Goal: Task Accomplishment & Management: Manage account settings

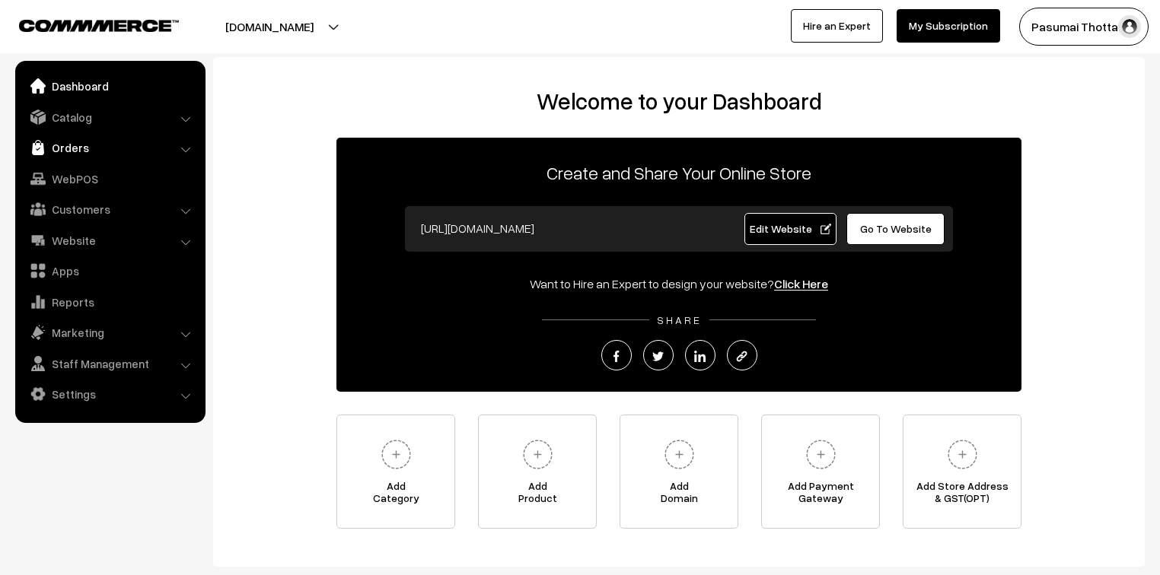
click at [59, 143] on link "Orders" at bounding box center [109, 147] width 181 height 27
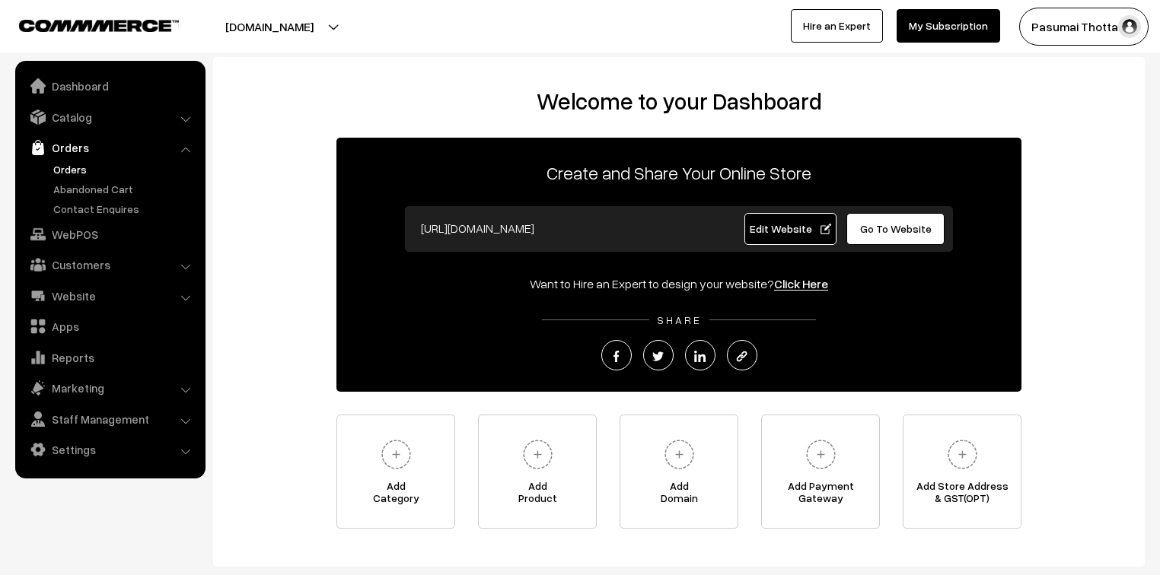
click at [68, 172] on link "Orders" at bounding box center [124, 169] width 151 height 16
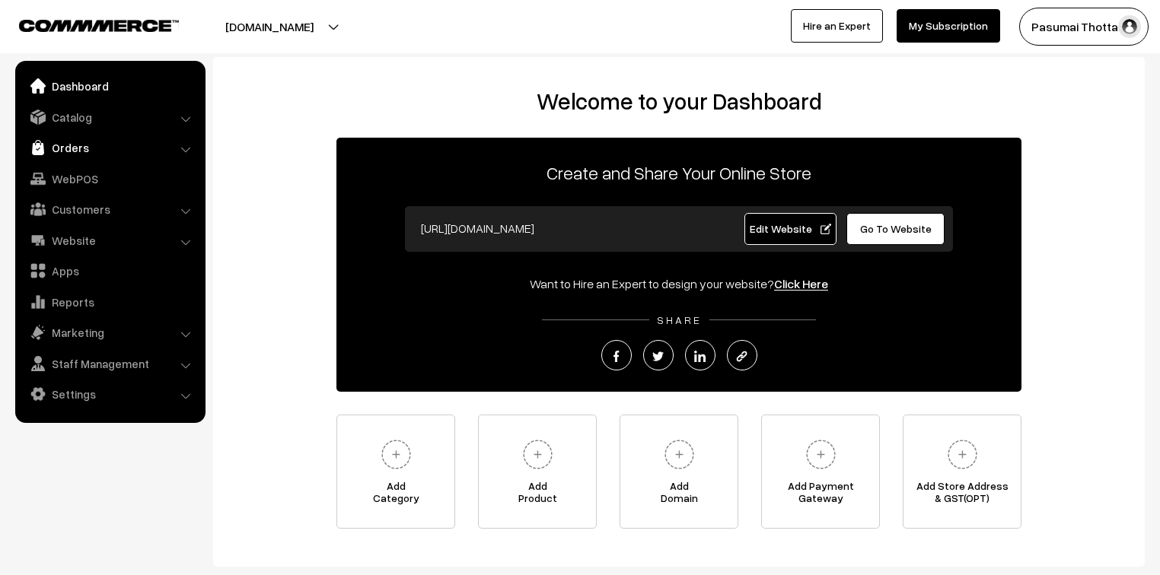
click at [53, 148] on link "Orders" at bounding box center [109, 147] width 181 height 27
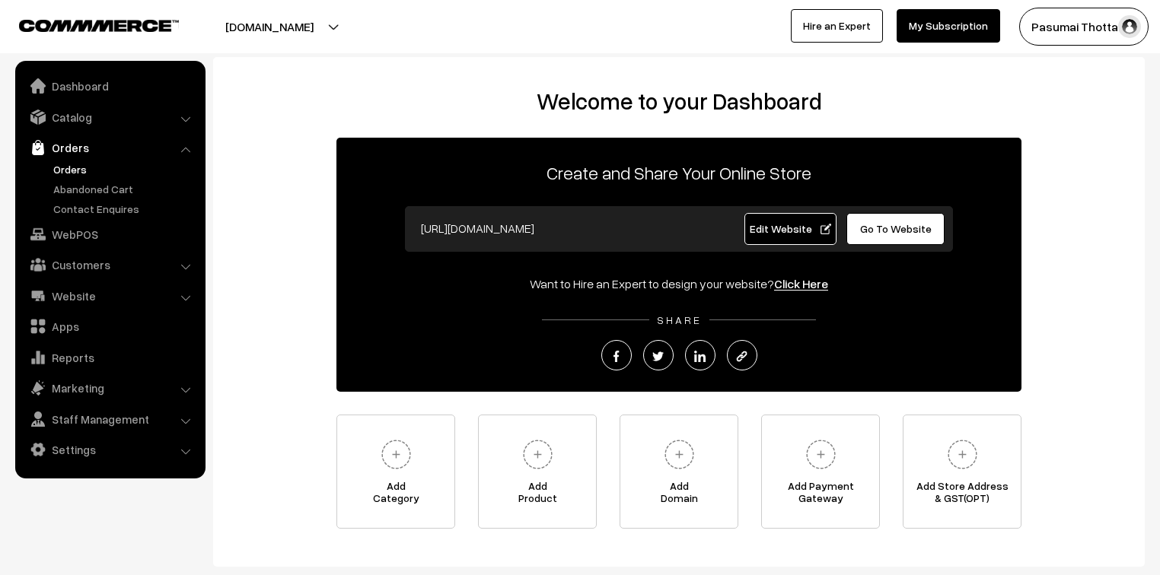
click at [67, 167] on link "Orders" at bounding box center [124, 169] width 151 height 16
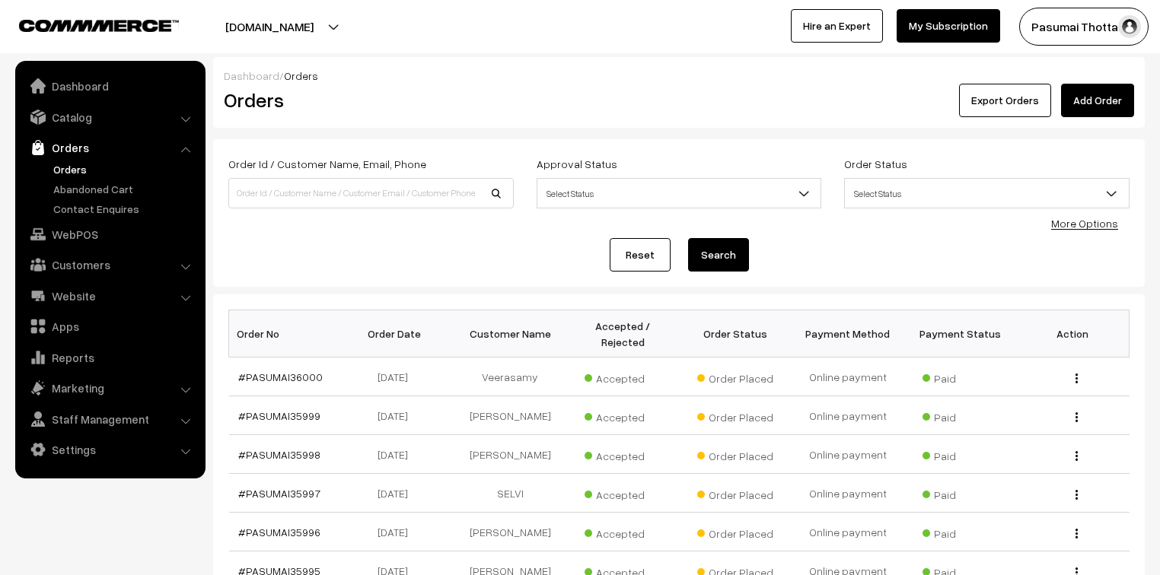
click at [1071, 227] on link "More Options" at bounding box center [1084, 223] width 67 height 13
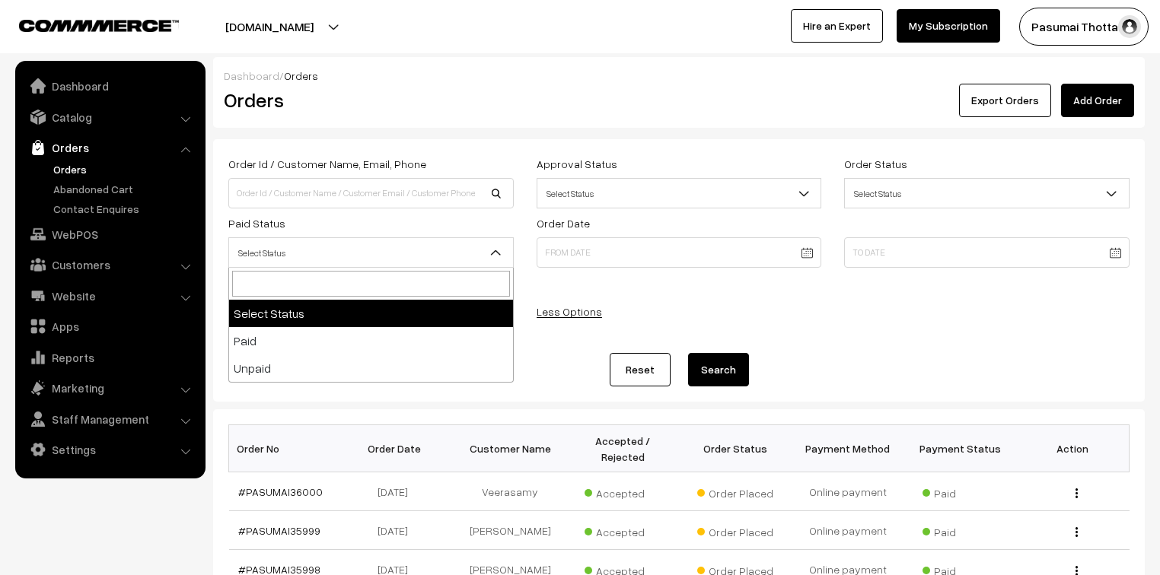
click at [334, 250] on span "Select Status" at bounding box center [371, 253] width 284 height 27
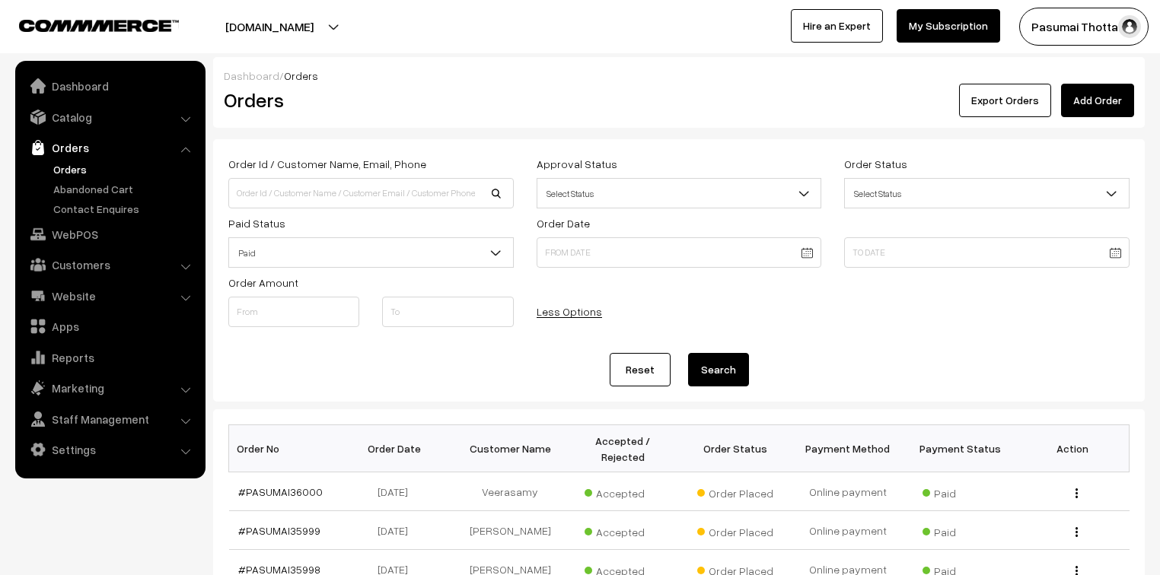
select select "1"
click at [721, 376] on button "Search" at bounding box center [718, 369] width 61 height 33
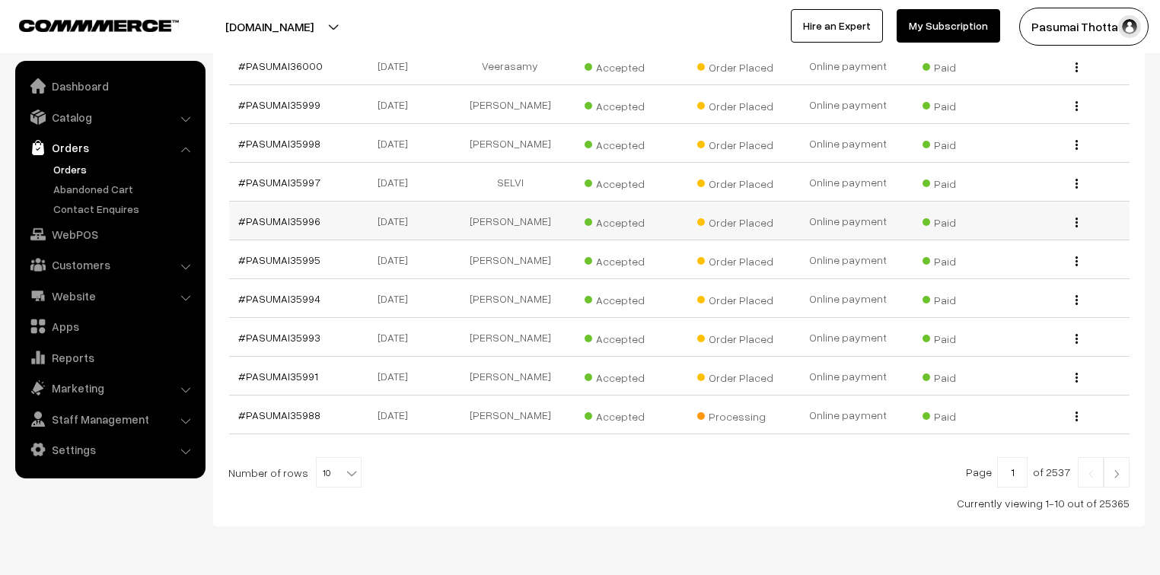
scroll to position [365, 0]
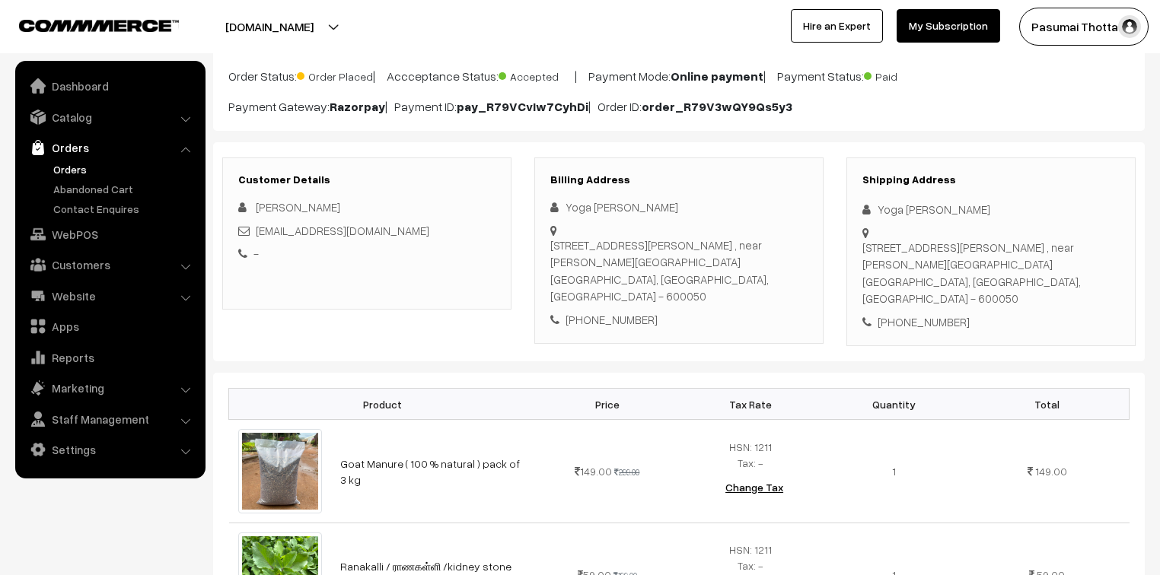
scroll to position [122, 0]
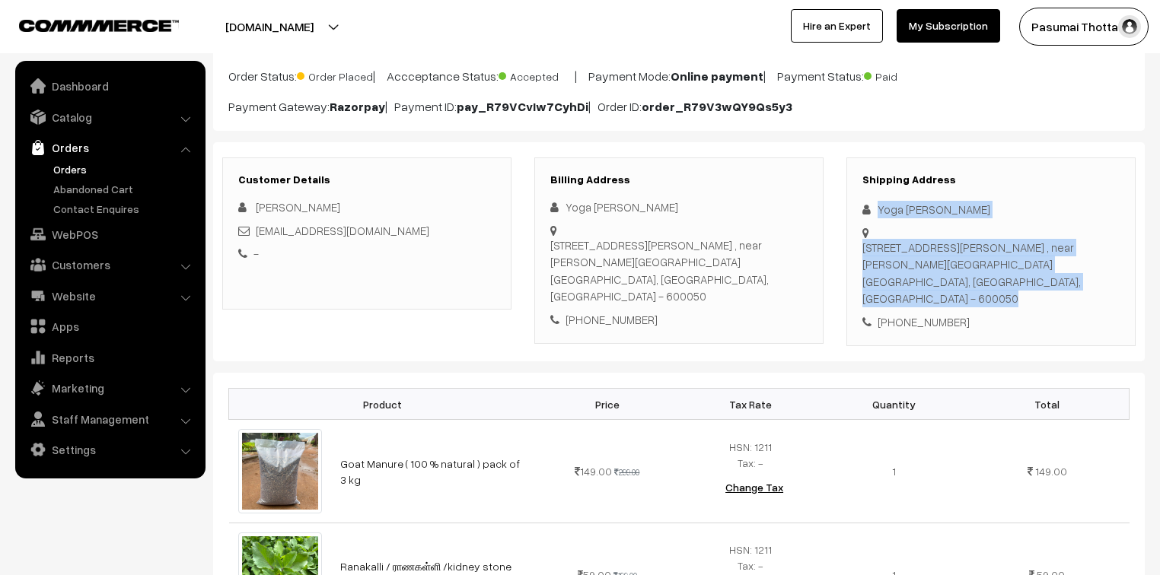
drag, startPoint x: 878, startPoint y: 212, endPoint x: 934, endPoint y: 269, distance: 79.6
click at [900, 232] on div "Shipping Address Yoga Lakshmi Karthick No.62, Devar nagar, anna street, Padi , …" at bounding box center [990, 251] width 289 height 189
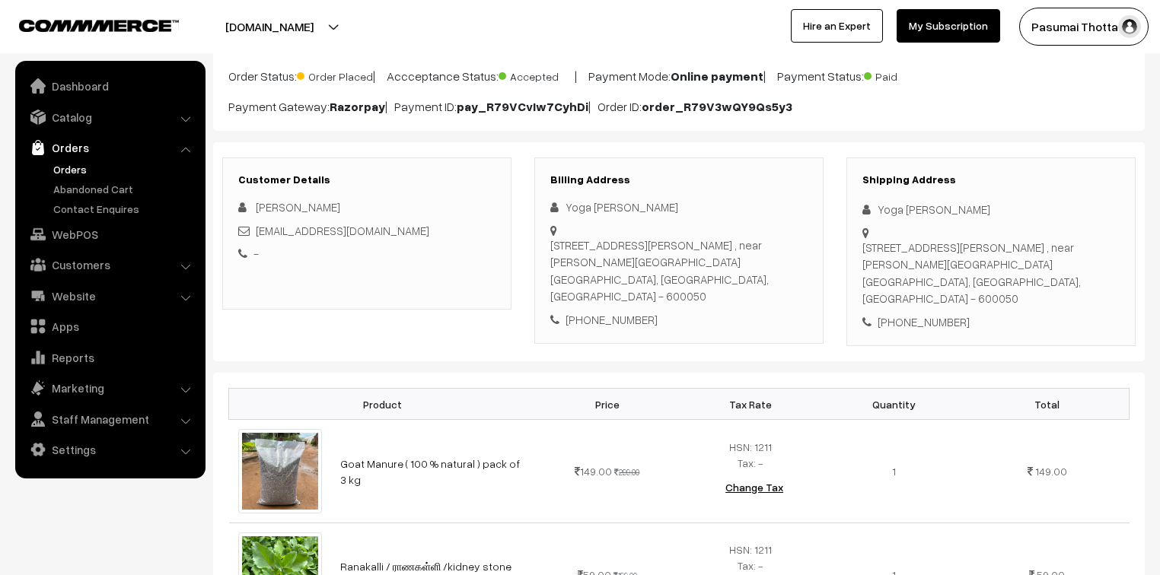
click at [981, 313] on div "+91 9600649711" at bounding box center [990, 321] width 257 height 17
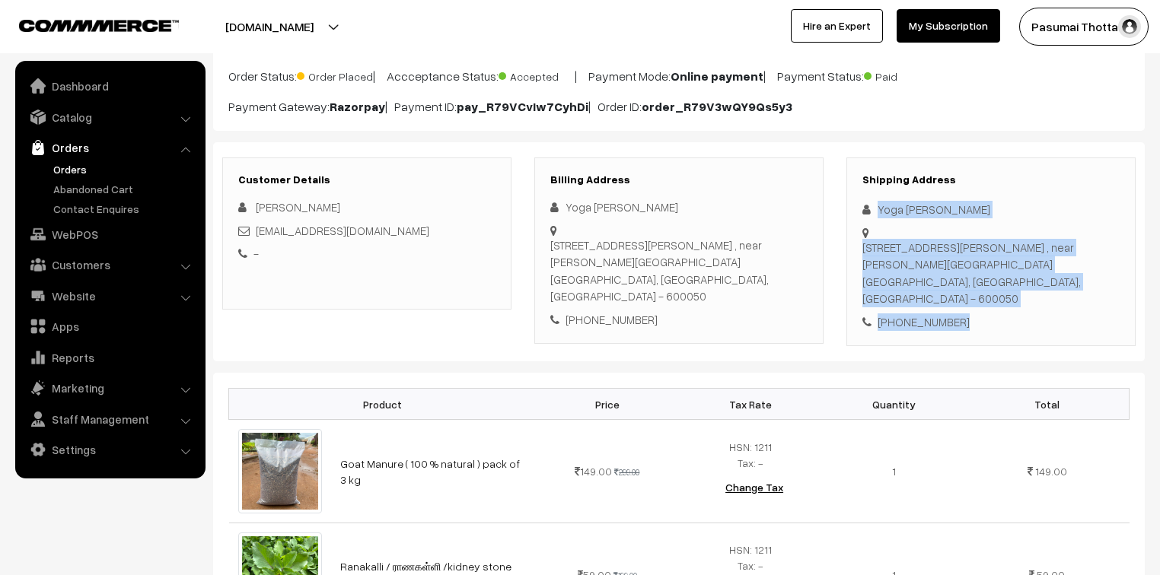
drag, startPoint x: 878, startPoint y: 208, endPoint x: 966, endPoint y: 301, distance: 128.1
click at [966, 301] on div "Shipping Address Yoga Lakshmi Karthick No.62, Devar nagar, anna street, Padi , …" at bounding box center [990, 251] width 289 height 189
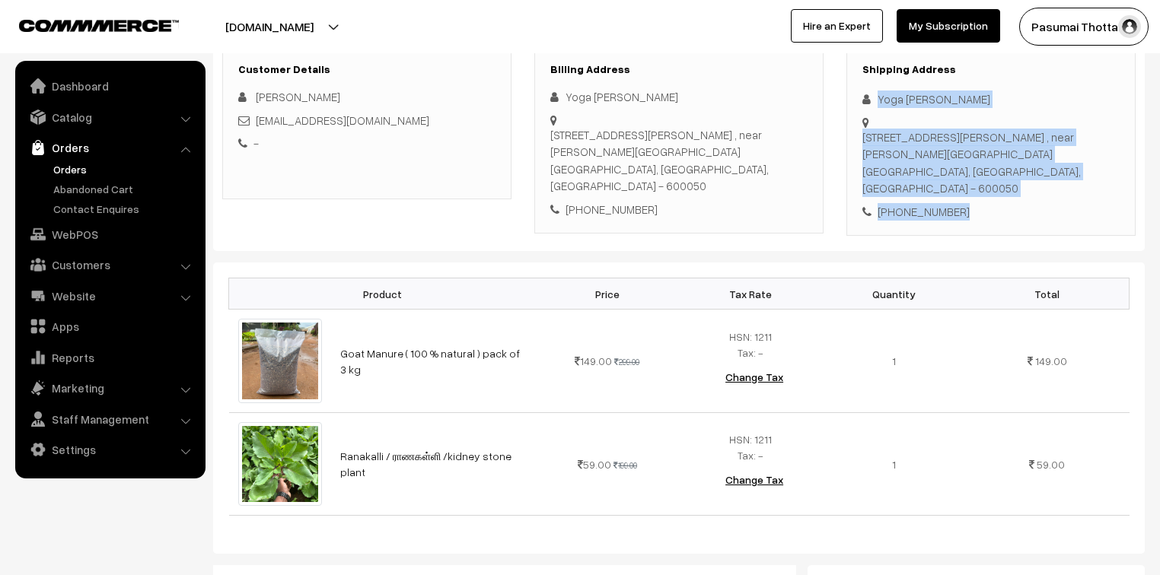
scroll to position [243, 0]
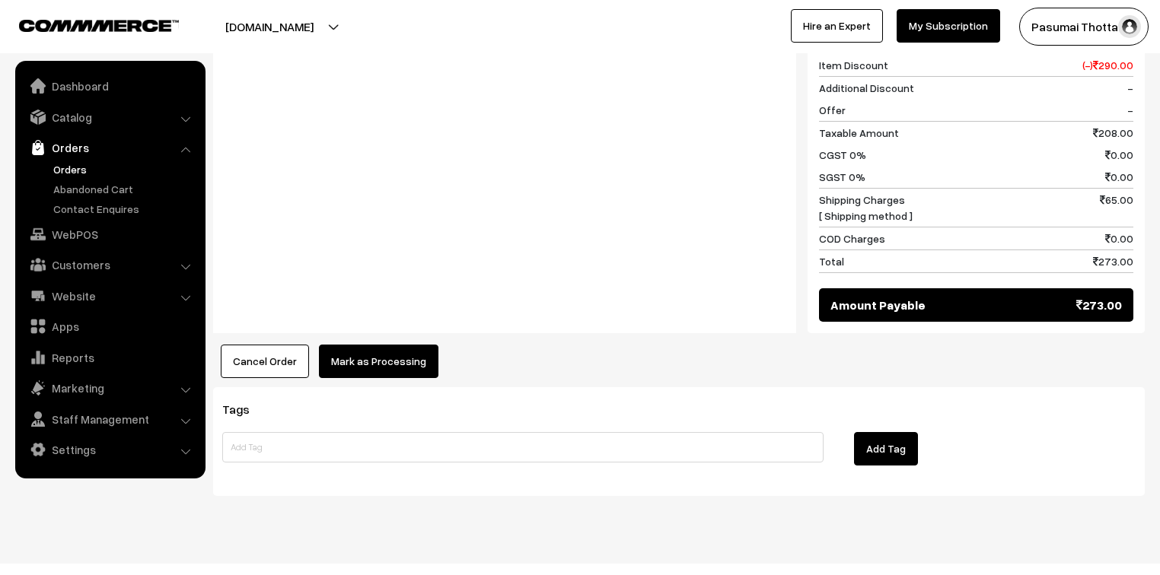
click at [399, 345] on button "Mark as Processing" at bounding box center [378, 361] width 119 height 33
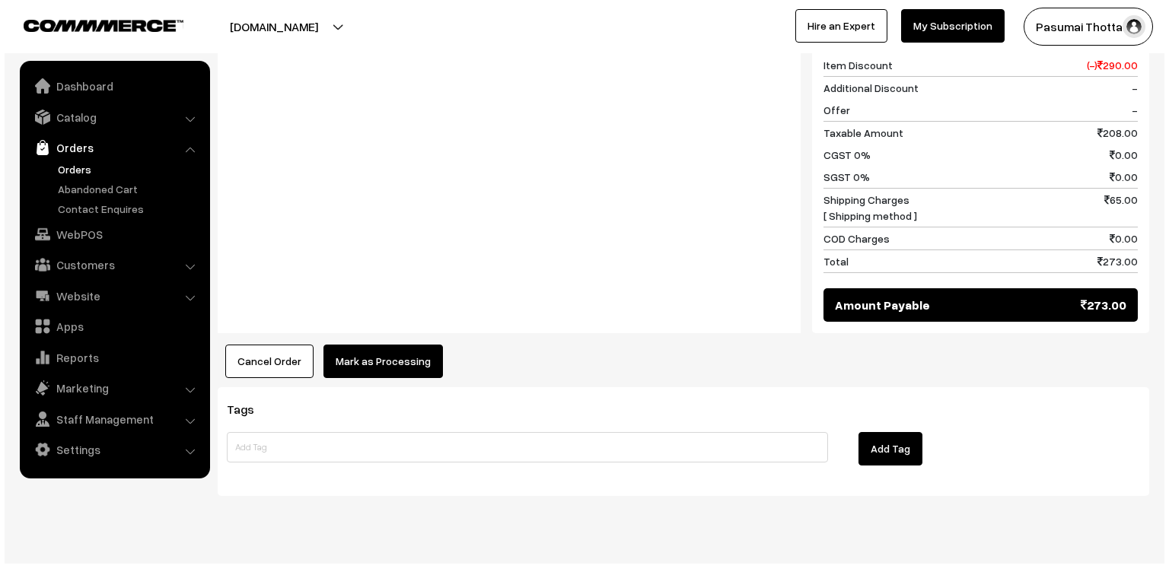
scroll to position [806, 0]
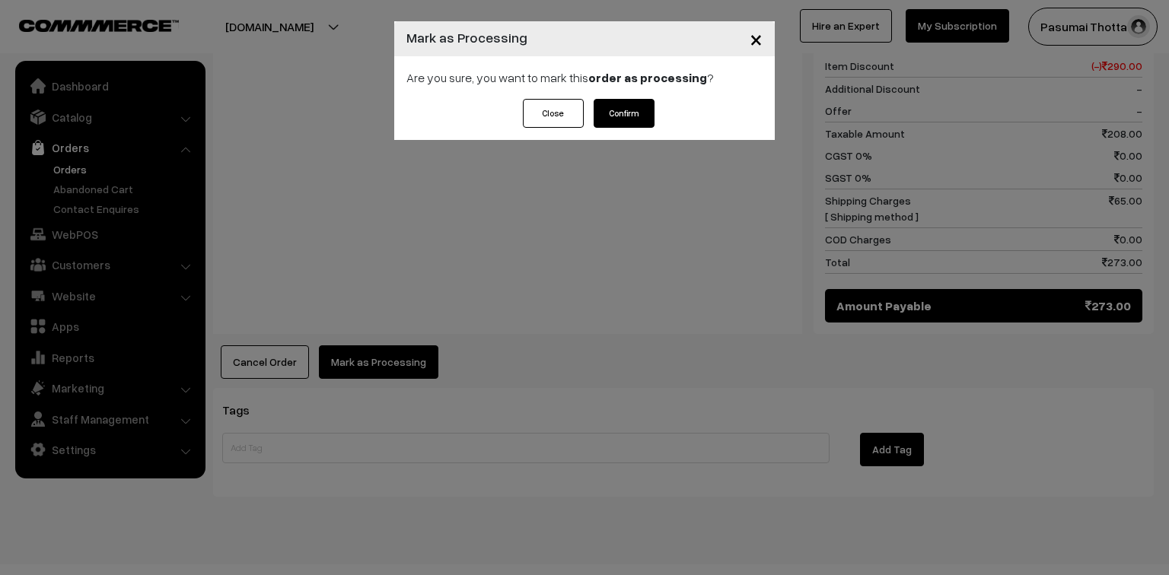
click at [622, 120] on button "Confirm" at bounding box center [623, 113] width 61 height 29
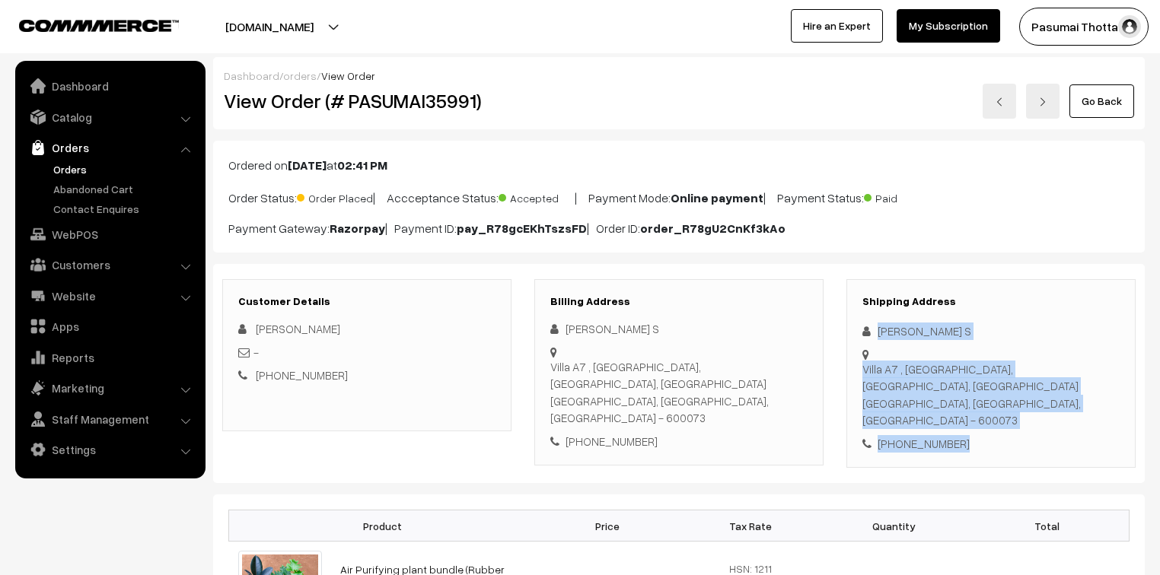
drag, startPoint x: 876, startPoint y: 329, endPoint x: 956, endPoint y: 418, distance: 118.5
click at [956, 418] on div "Shipping Address Sujatha S [STREET_ADDRESS] [PHONE_NUMBER]" at bounding box center [990, 373] width 289 height 189
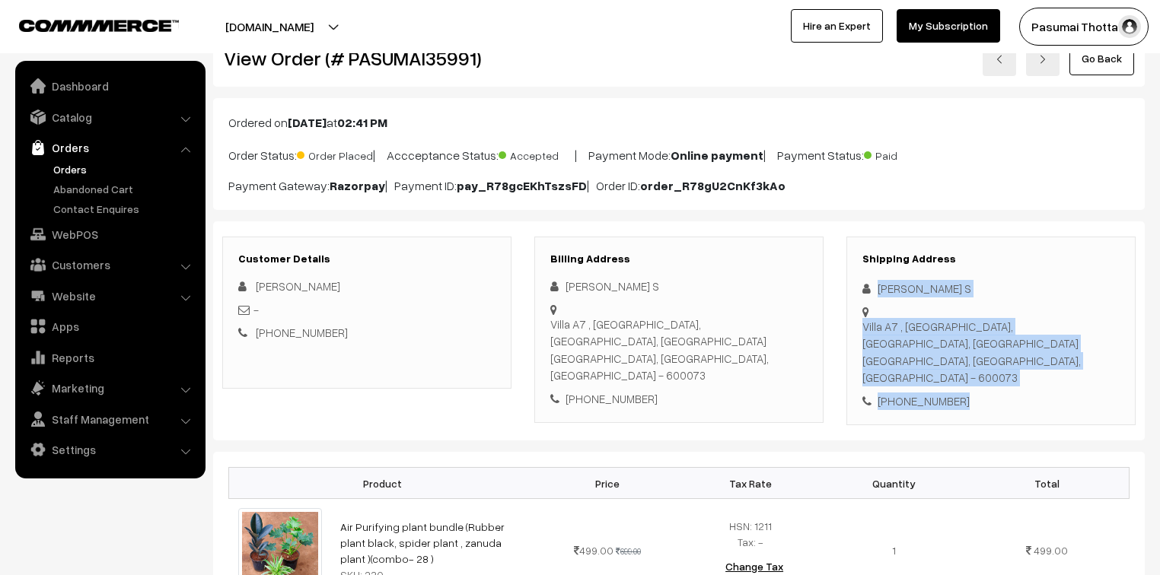
scroll to position [183, 0]
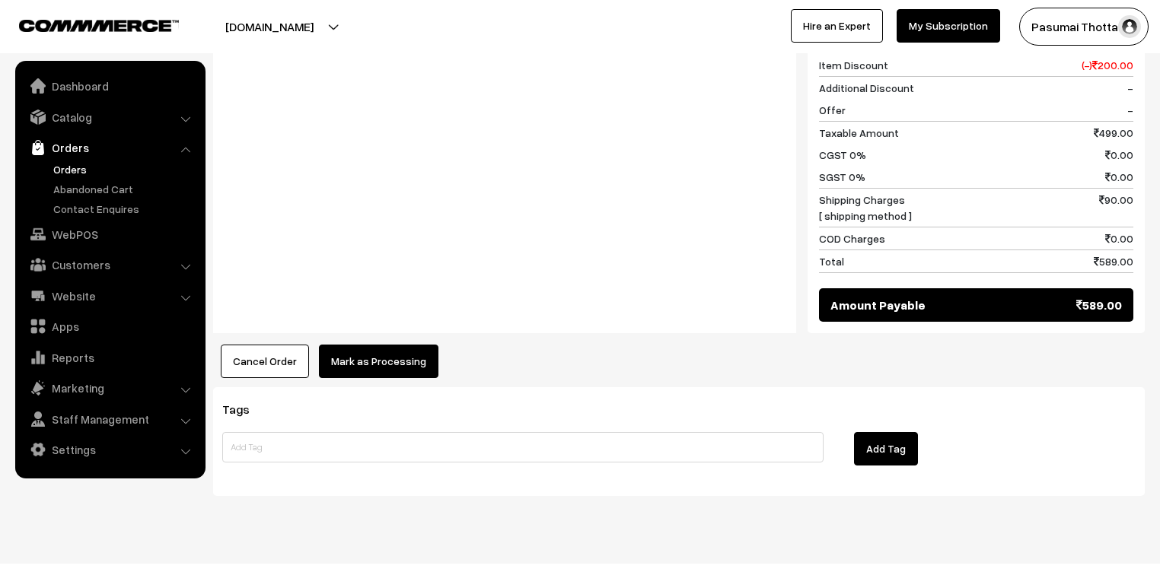
click at [383, 345] on button "Mark as Processing" at bounding box center [378, 361] width 119 height 33
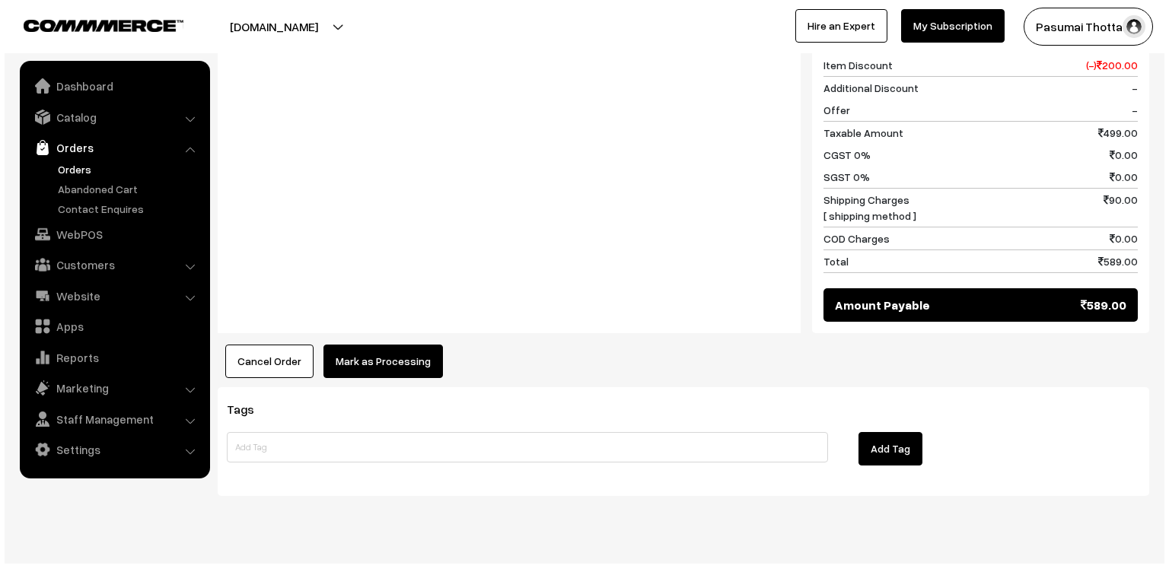
scroll to position [703, 0]
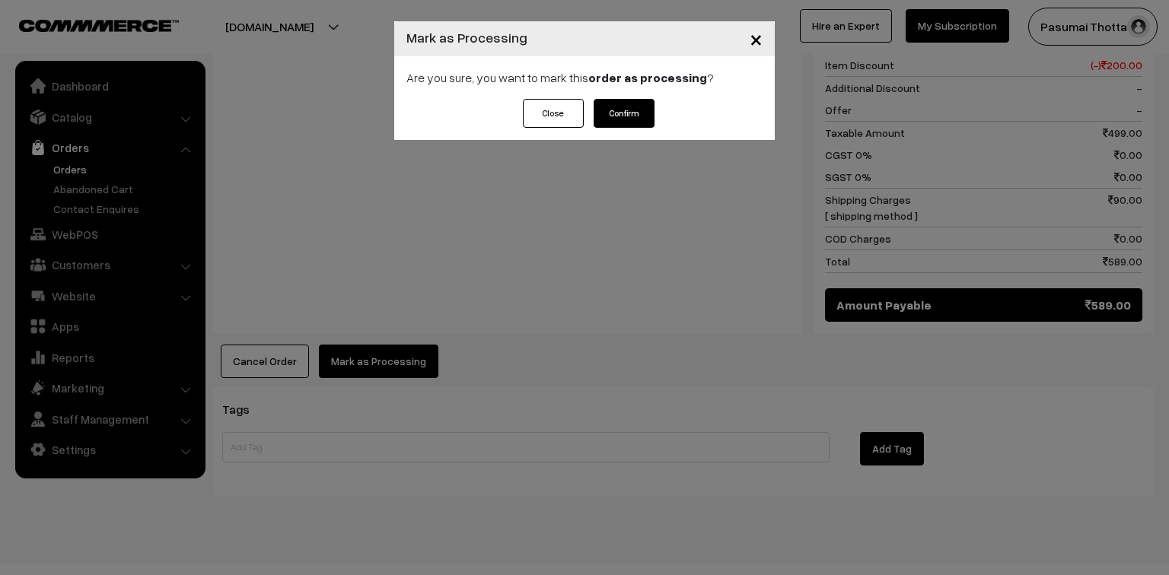
click at [630, 110] on button "Confirm" at bounding box center [623, 113] width 61 height 29
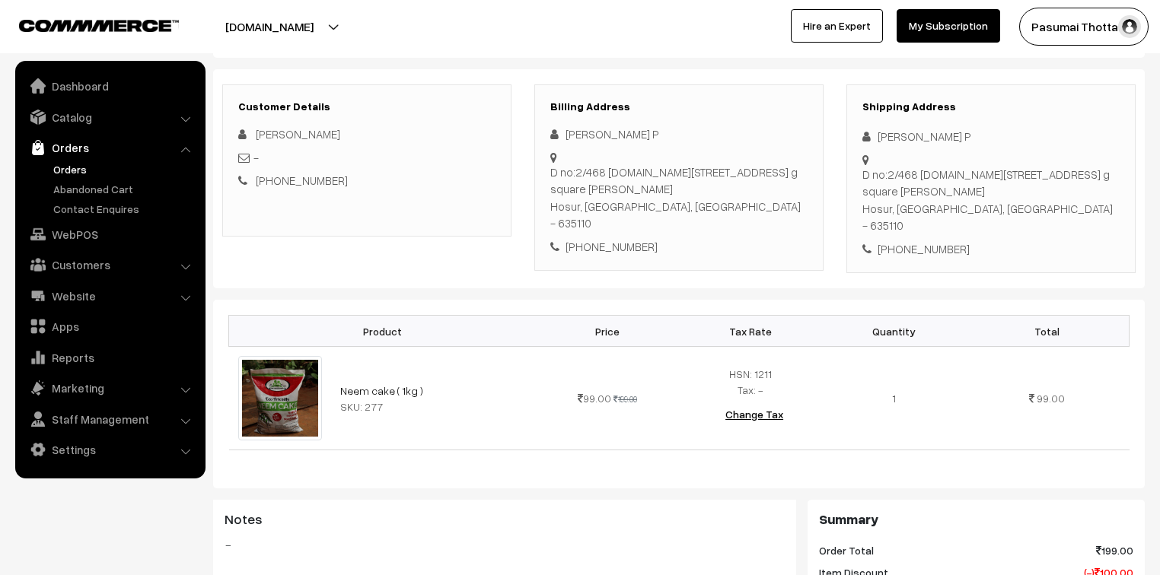
scroll to position [122, 0]
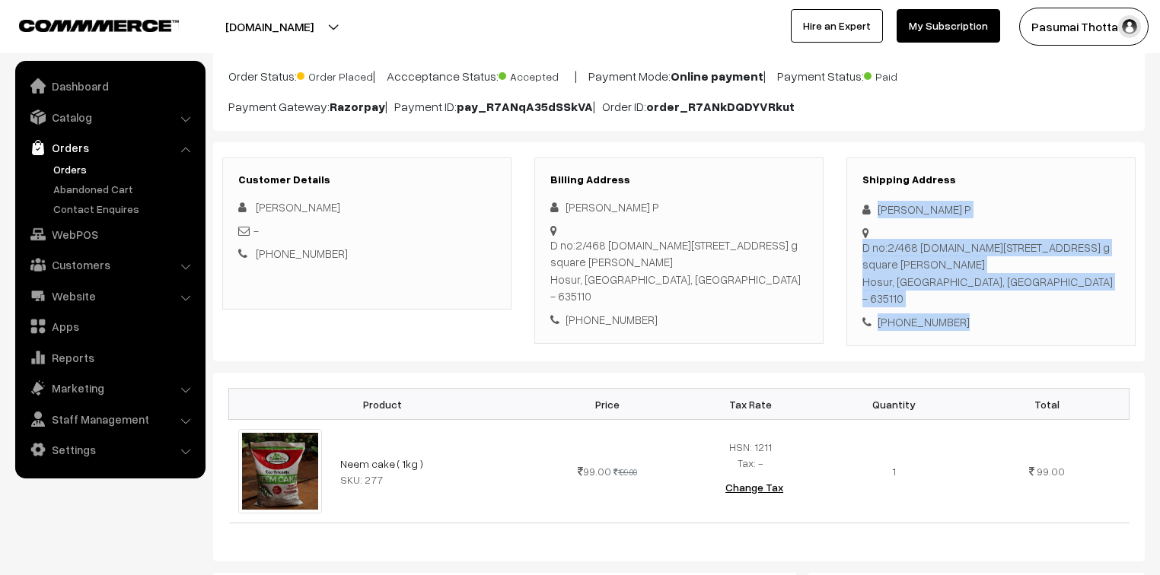
drag, startPoint x: 874, startPoint y: 210, endPoint x: 968, endPoint y: 307, distance: 135.1
click at [968, 307] on div "Shipping Address Pavithra P D no:2/468 plot.no:206, 7th Street g square pristin…" at bounding box center [990, 251] width 289 height 189
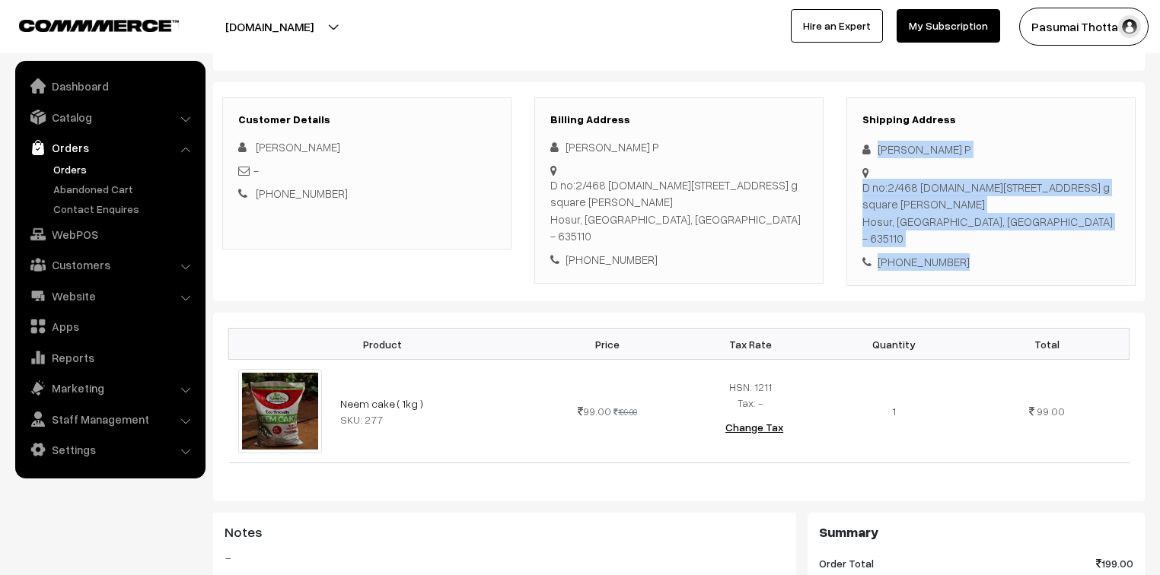
scroll to position [183, 0]
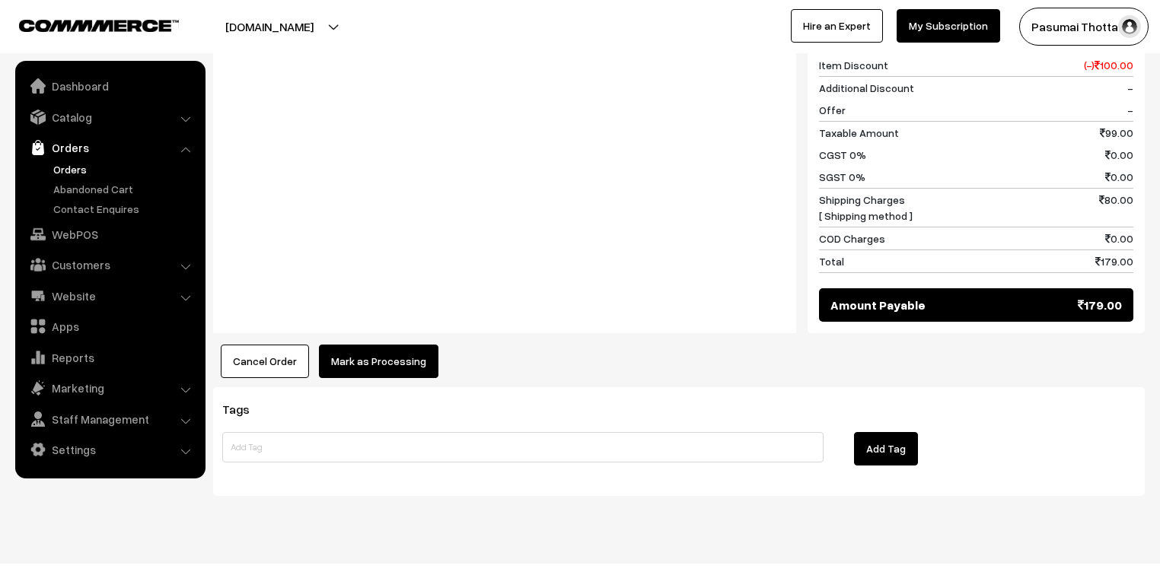
click at [377, 348] on button "Mark as Processing" at bounding box center [378, 361] width 119 height 33
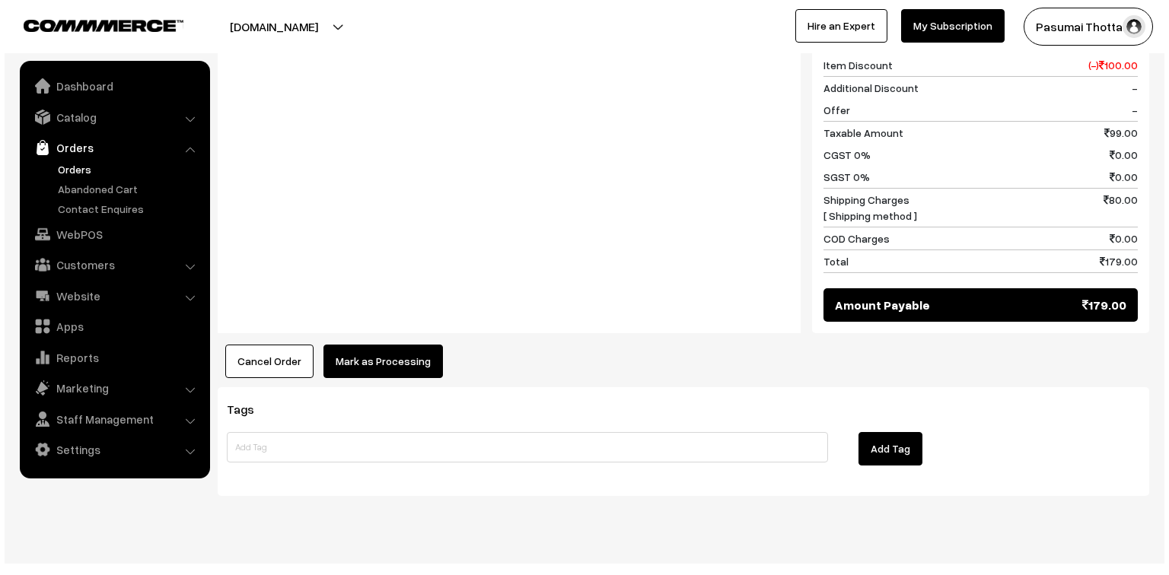
scroll to position [703, 0]
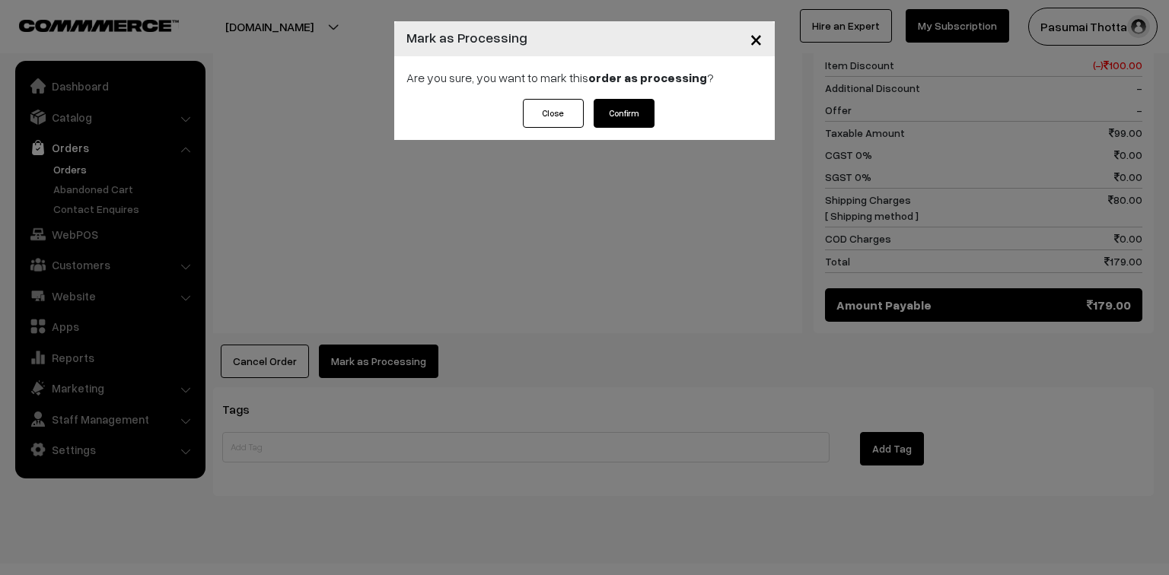
click at [635, 120] on button "Confirm" at bounding box center [623, 113] width 61 height 29
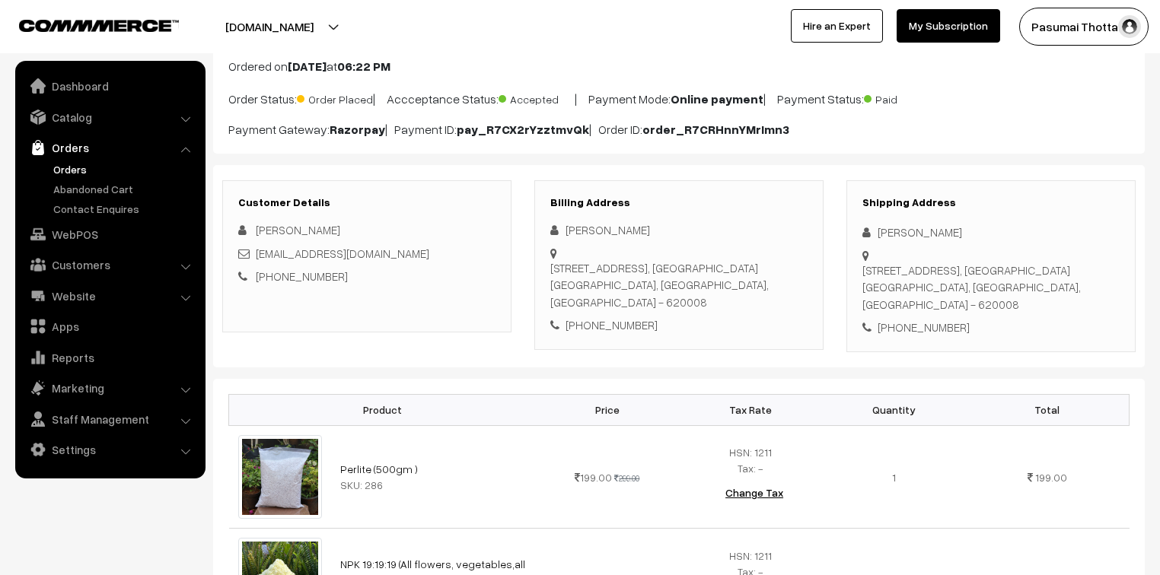
scroll to position [61, 0]
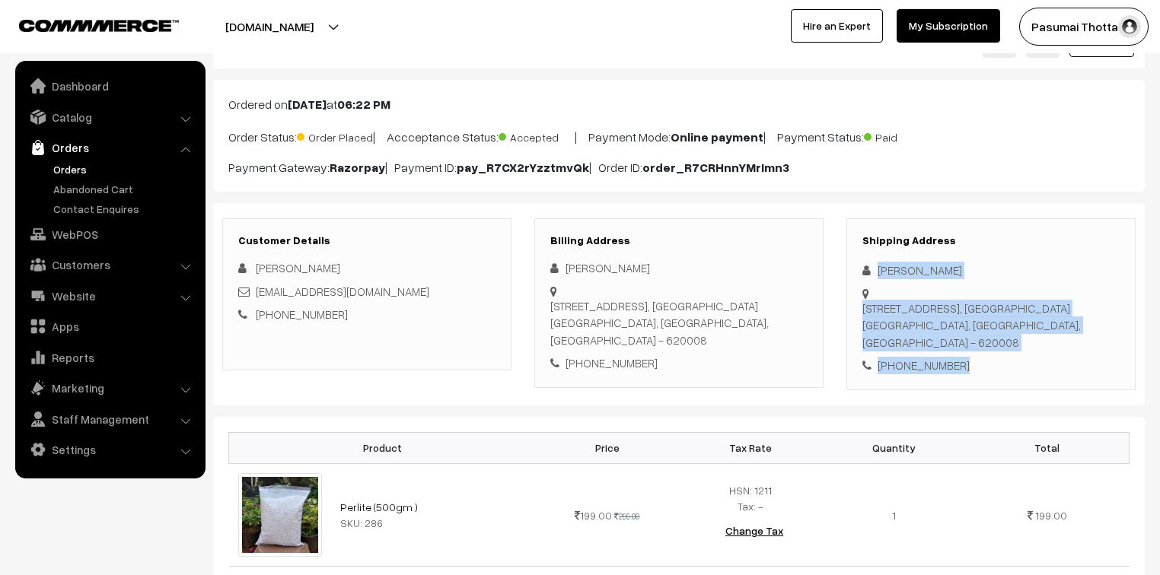
drag, startPoint x: 878, startPoint y: 272, endPoint x: 969, endPoint y: 377, distance: 138.6
click at [969, 377] on div "Shipping Address [PERSON_NAME] [STREET_ADDRESS] [PHONE_NUMBER]" at bounding box center [990, 304] width 289 height 172
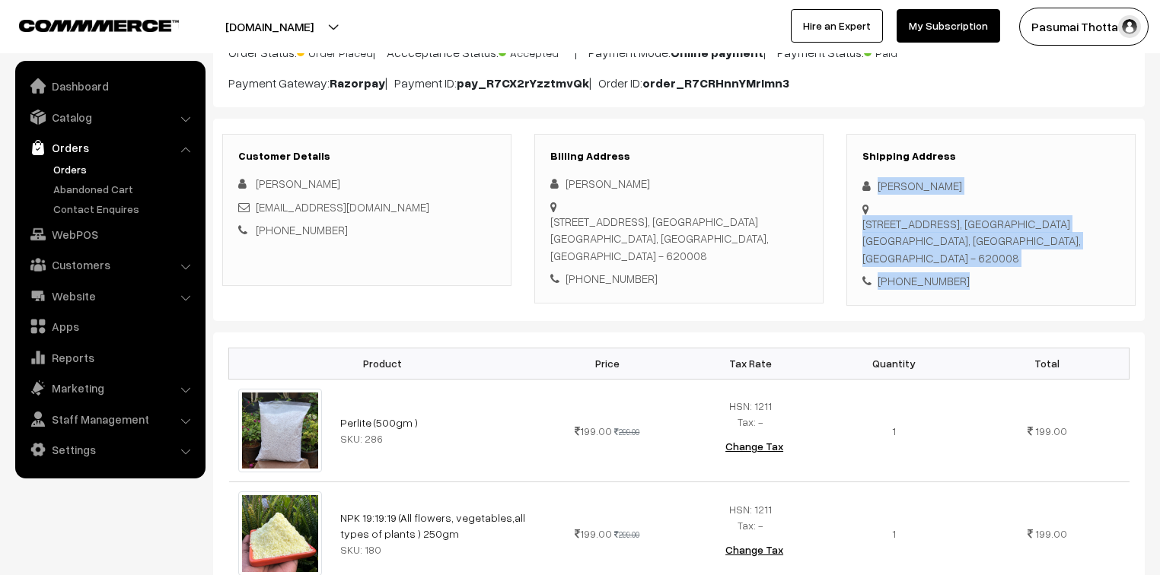
scroll to position [183, 0]
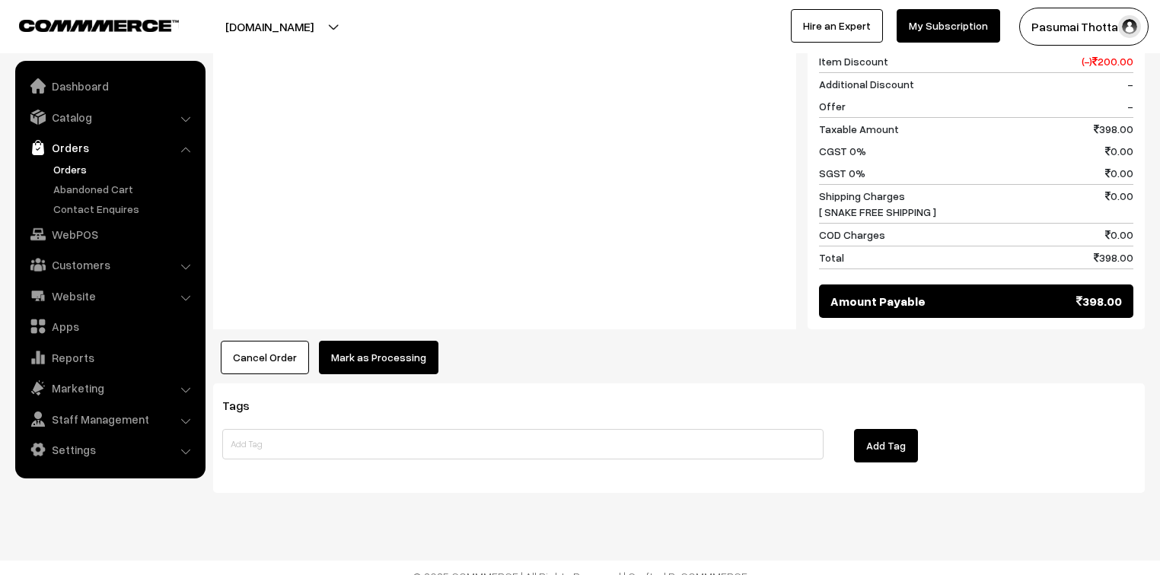
click at [374, 358] on button "Mark as Processing" at bounding box center [378, 357] width 119 height 33
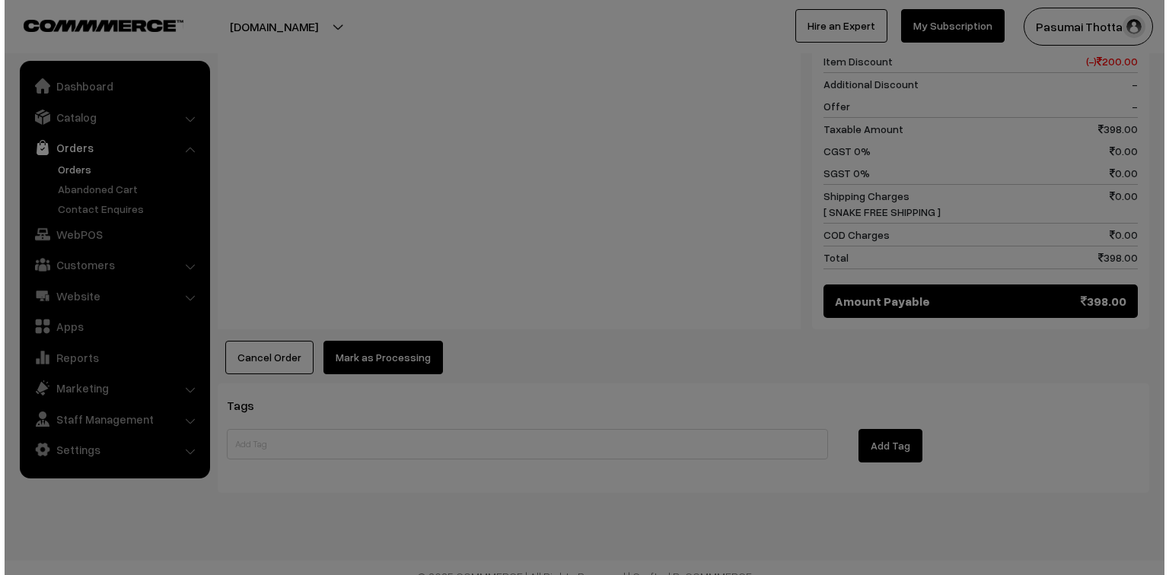
scroll to position [793, 0]
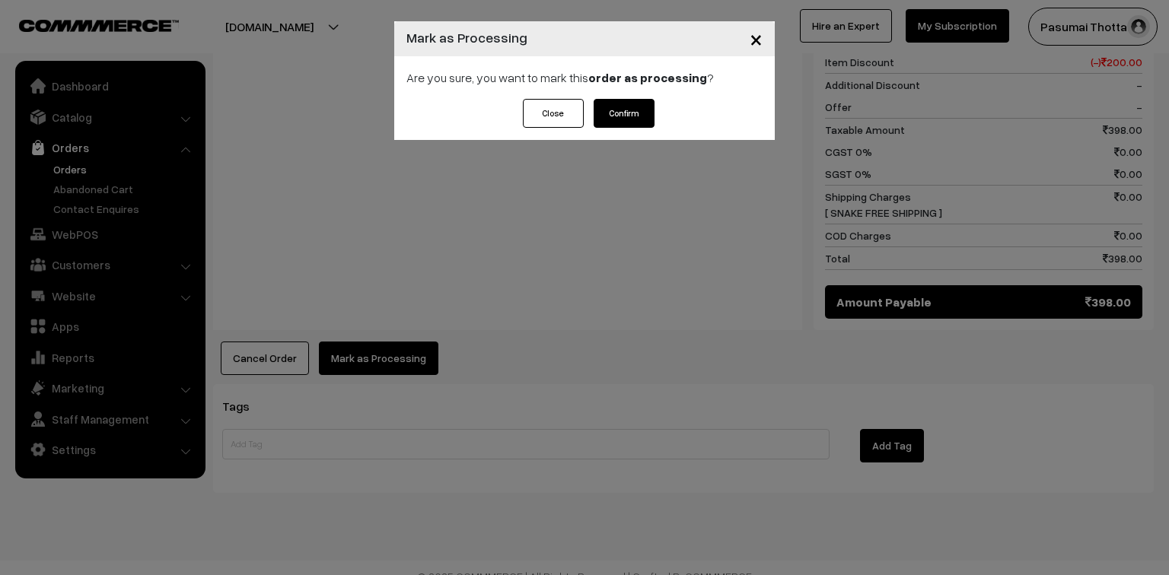
click at [621, 110] on button "Confirm" at bounding box center [623, 113] width 61 height 29
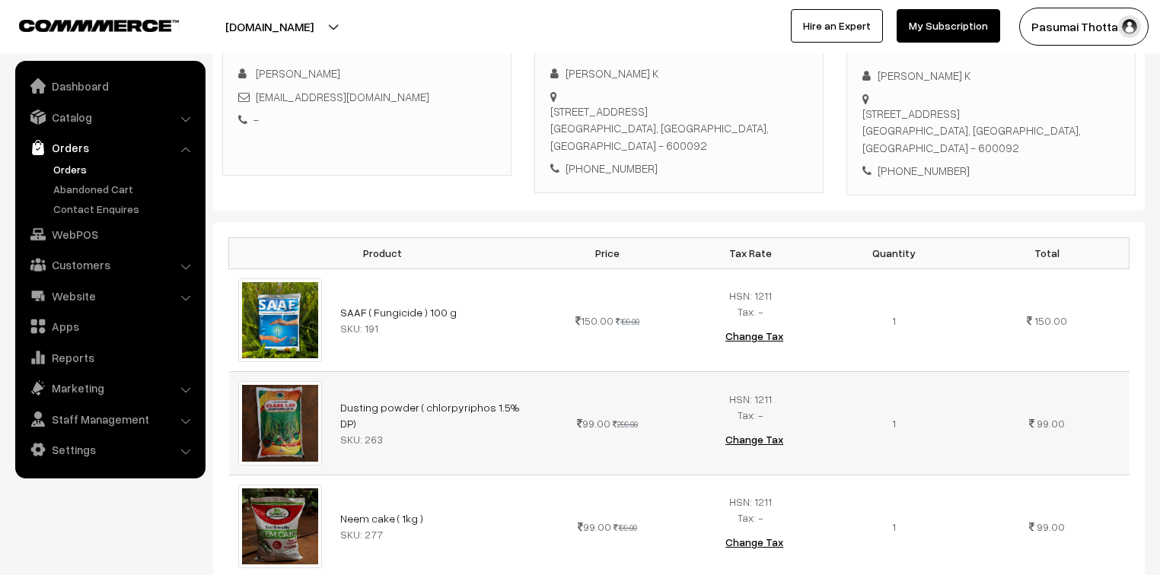
scroll to position [183, 0]
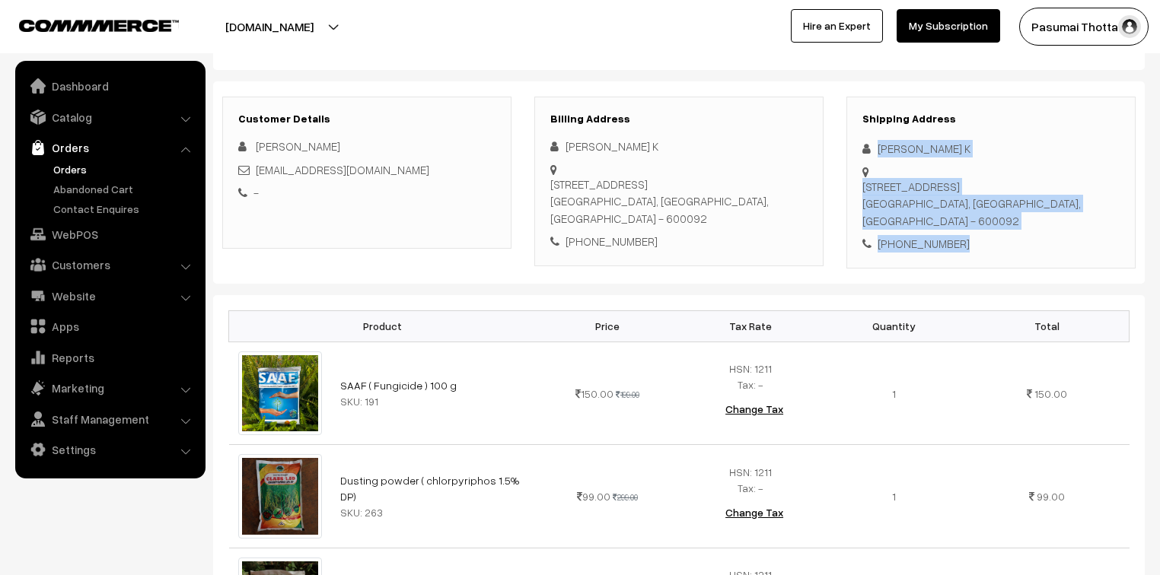
drag, startPoint x: 875, startPoint y: 149, endPoint x: 992, endPoint y: 256, distance: 158.3
click at [992, 256] on div "Shipping Address Velmurugan K S2, 2nd Floor, A Block, Aakswea apartment, Plot n…" at bounding box center [990, 183] width 289 height 172
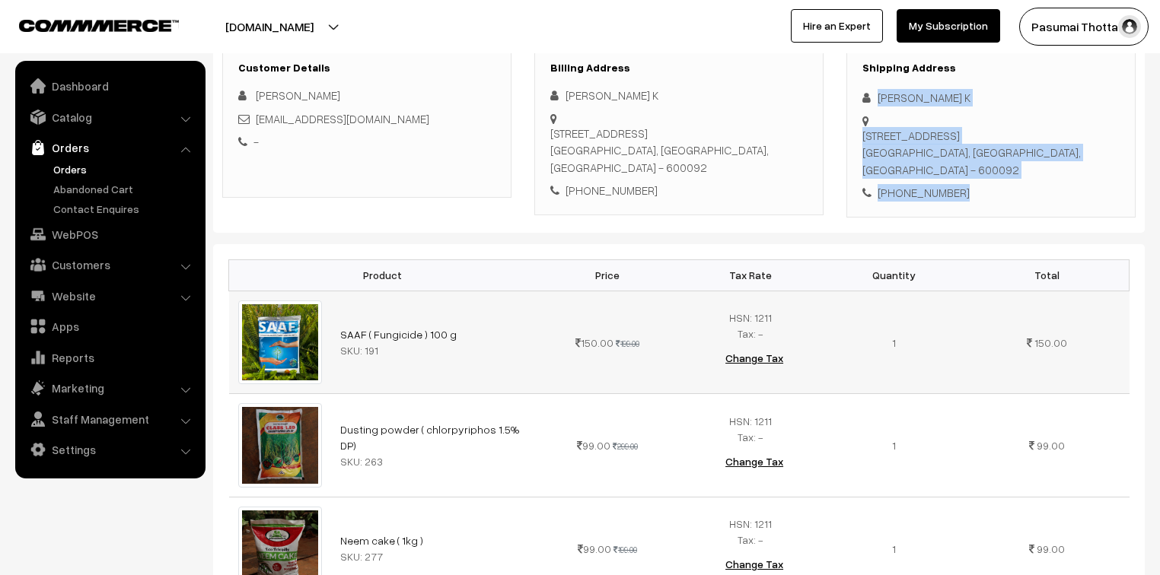
scroll to position [365, 0]
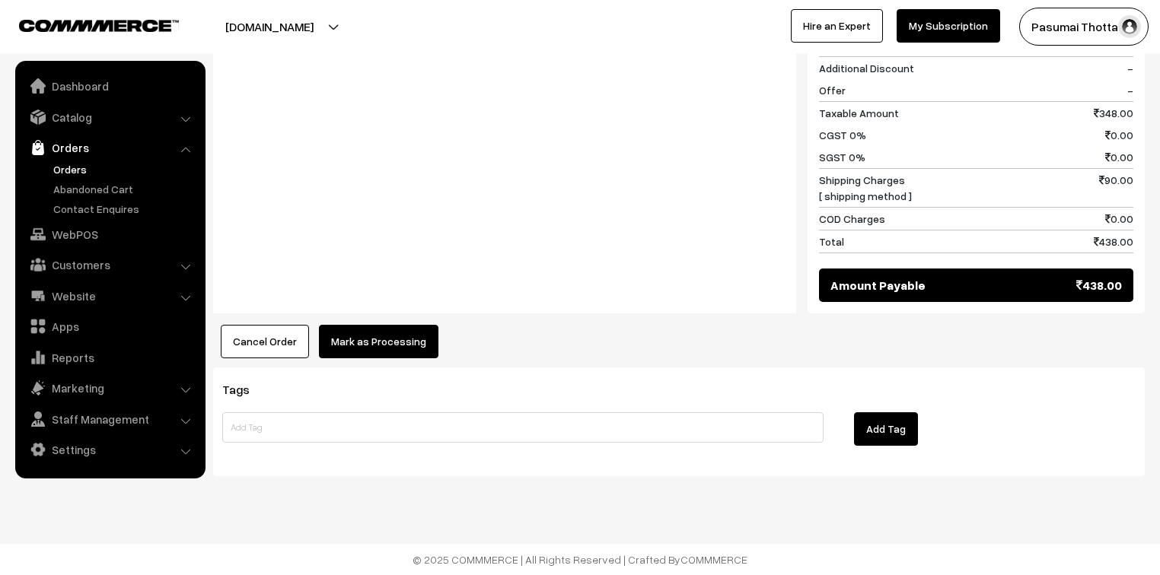
click at [398, 348] on button "Mark as Processing" at bounding box center [378, 341] width 119 height 33
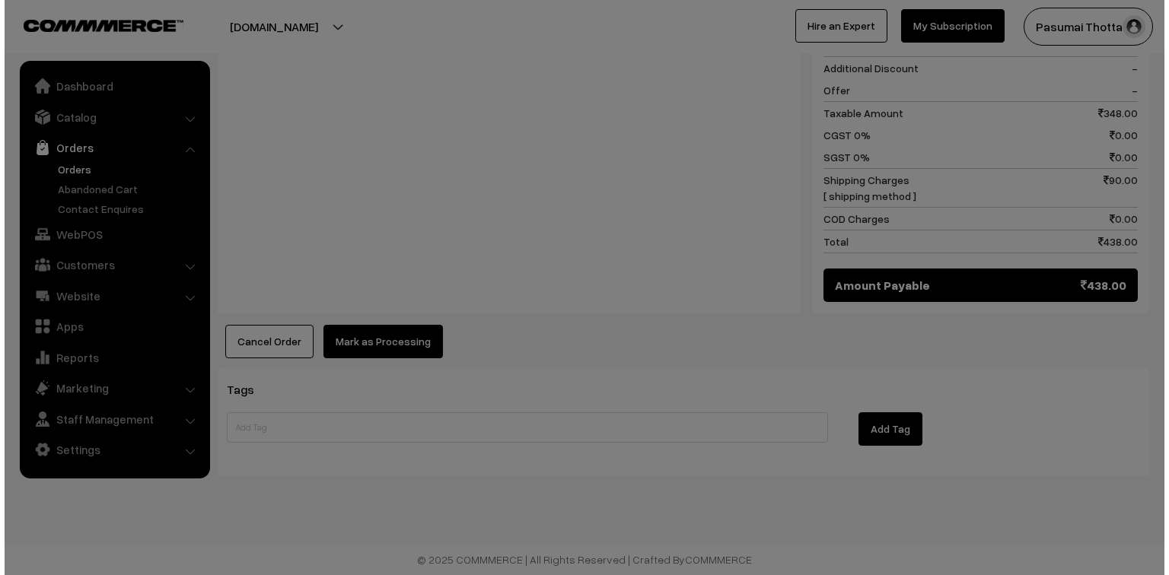
scroll to position [916, 0]
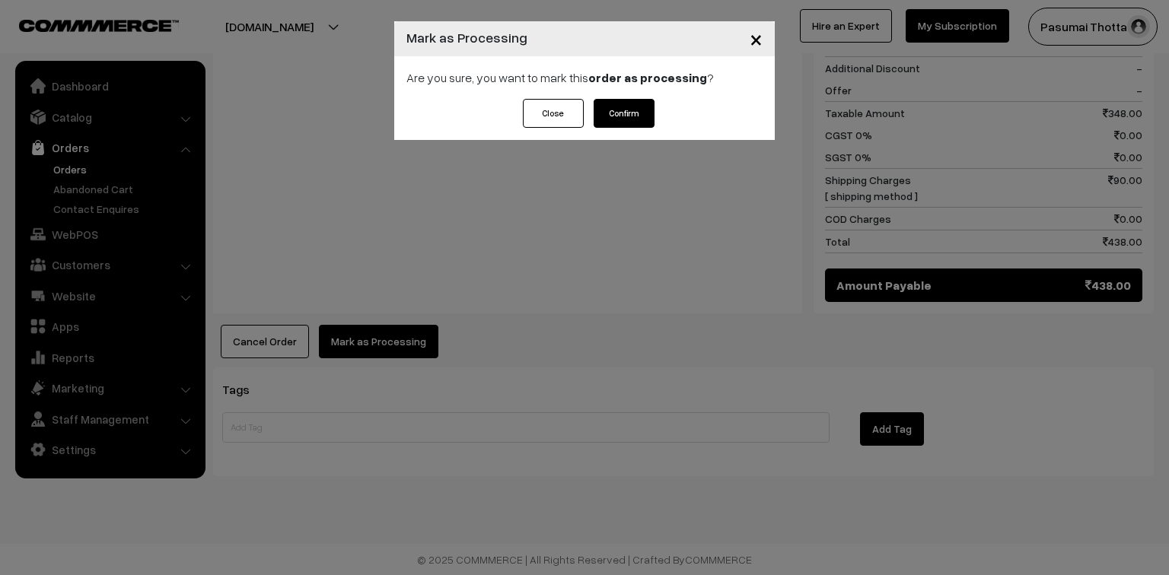
click at [620, 110] on button "Confirm" at bounding box center [623, 113] width 61 height 29
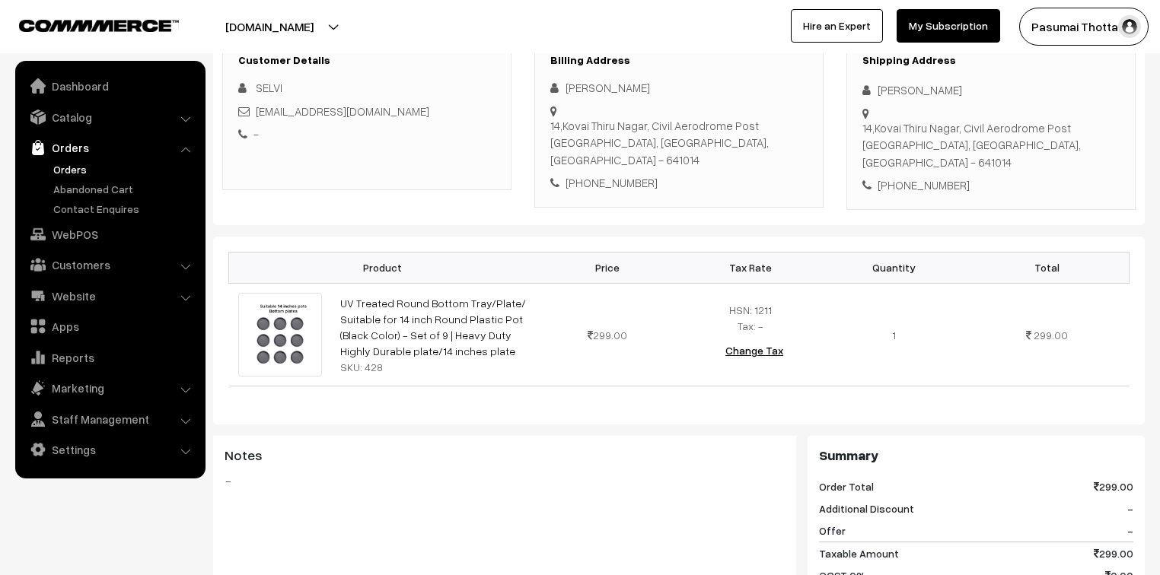
scroll to position [183, 0]
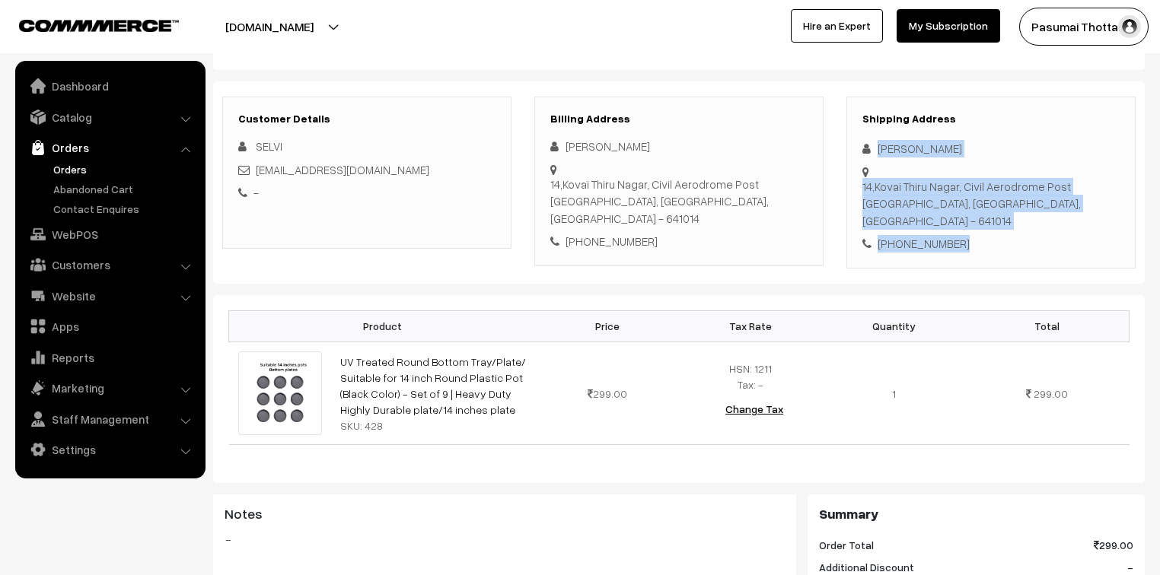
drag, startPoint x: 876, startPoint y: 151, endPoint x: 956, endPoint y: 208, distance: 97.6
click at [956, 208] on div "Shipping Address SELVI Moorthy 14,Kovai Thiru Nagar, Civil Aerodrome Post Coimb…" at bounding box center [990, 183] width 289 height 172
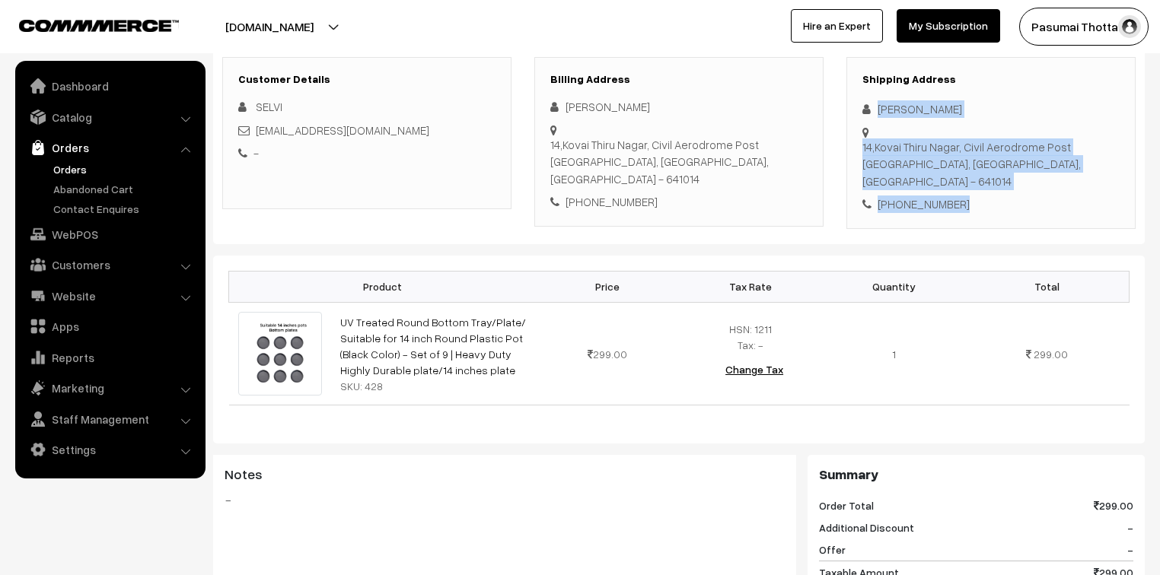
scroll to position [243, 0]
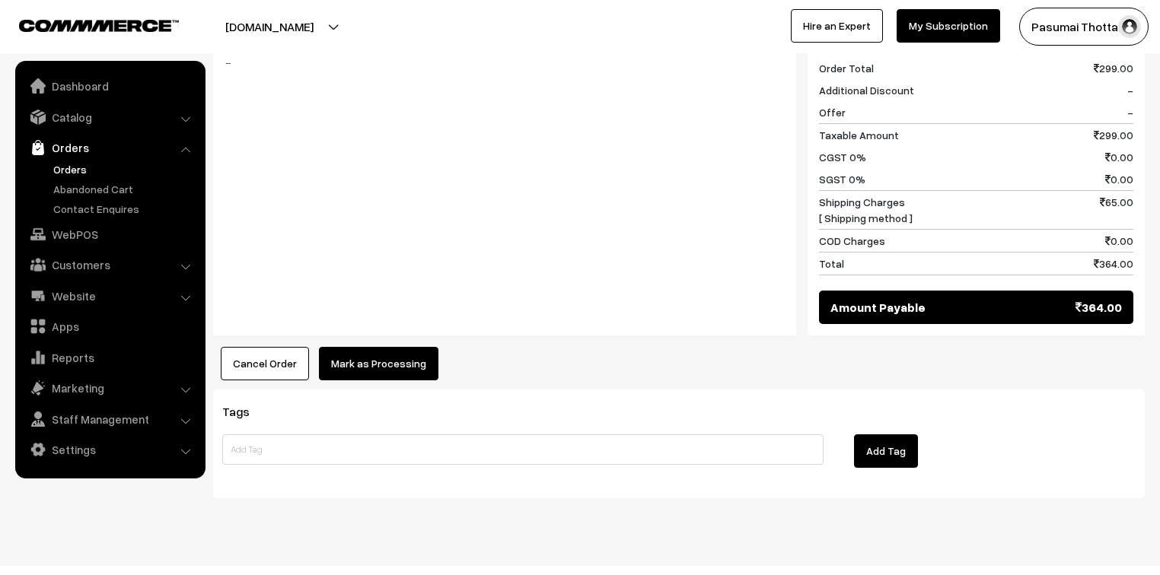
click at [356, 347] on button "Mark as Processing" at bounding box center [378, 363] width 119 height 33
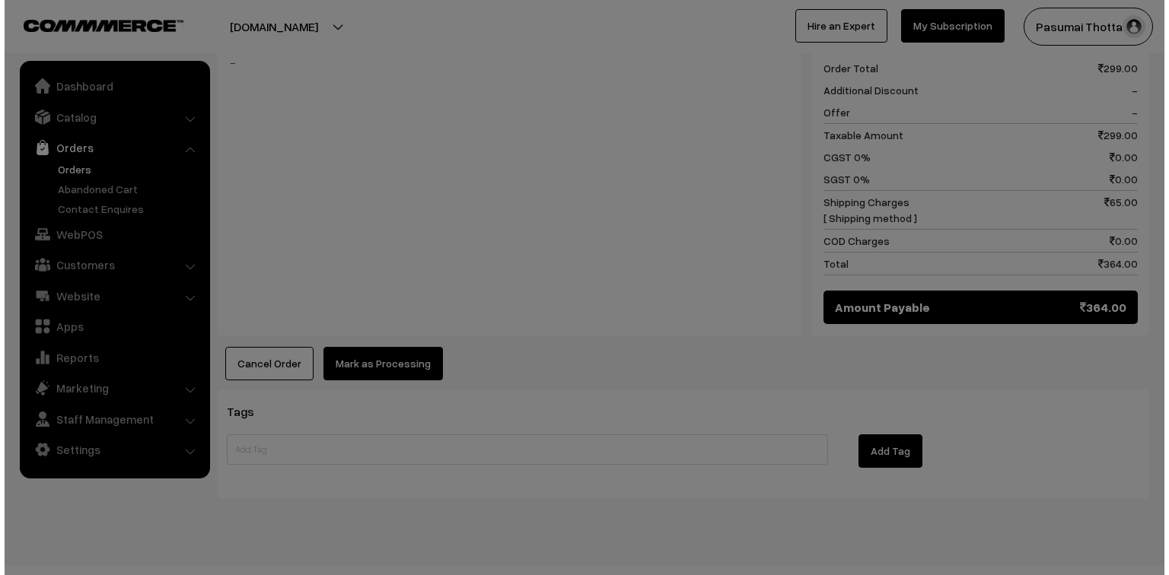
scroll to position [660, 0]
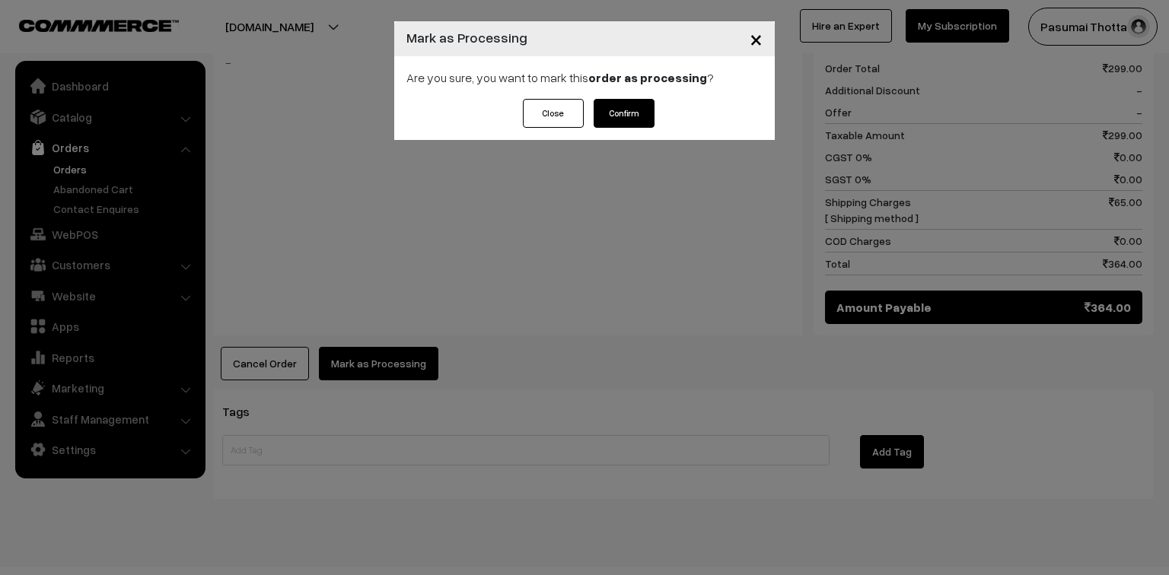
click at [616, 113] on button "Confirm" at bounding box center [623, 113] width 61 height 29
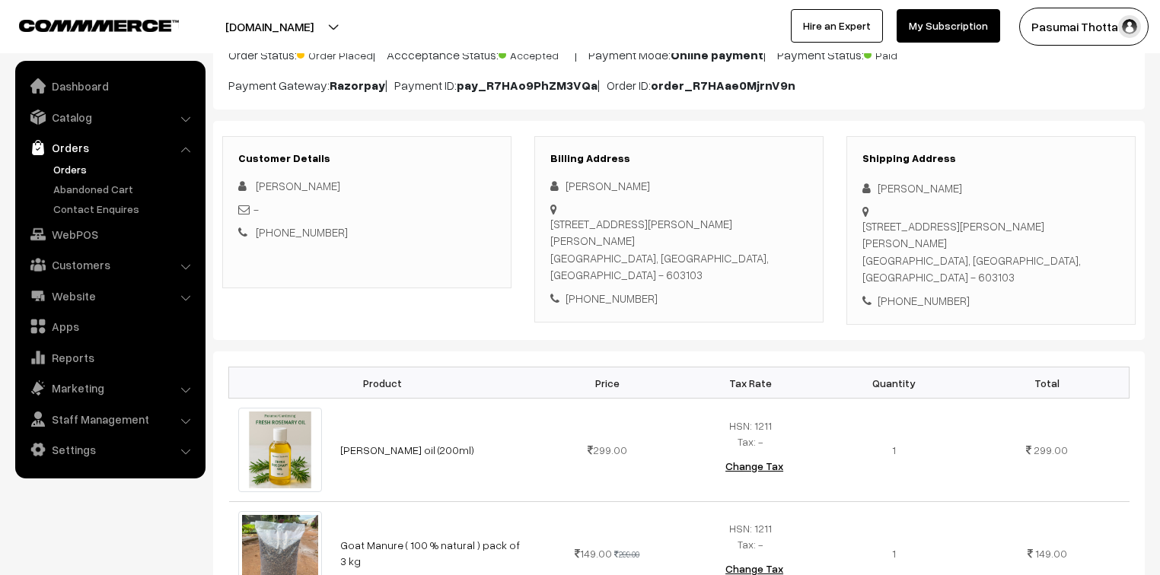
scroll to position [122, 0]
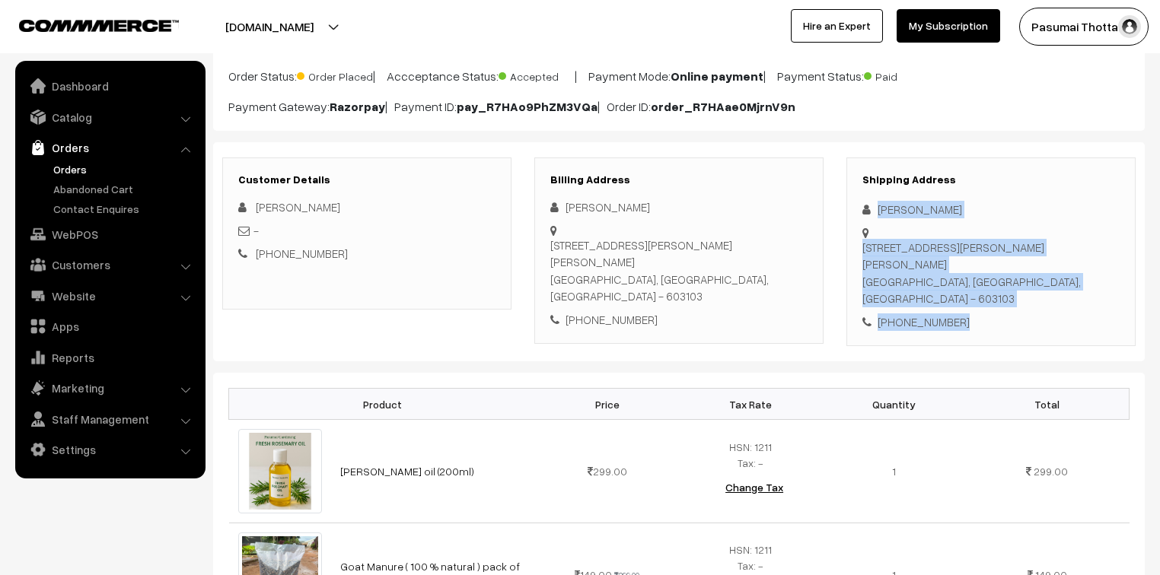
drag, startPoint x: 874, startPoint y: 207, endPoint x: 972, endPoint y: 313, distance: 143.8
click at [972, 313] on div "Shipping Address [PERSON_NAME] [STREET_ADDRESS][PERSON_NAME][PERSON_NAME] [PHON…" at bounding box center [990, 251] width 289 height 189
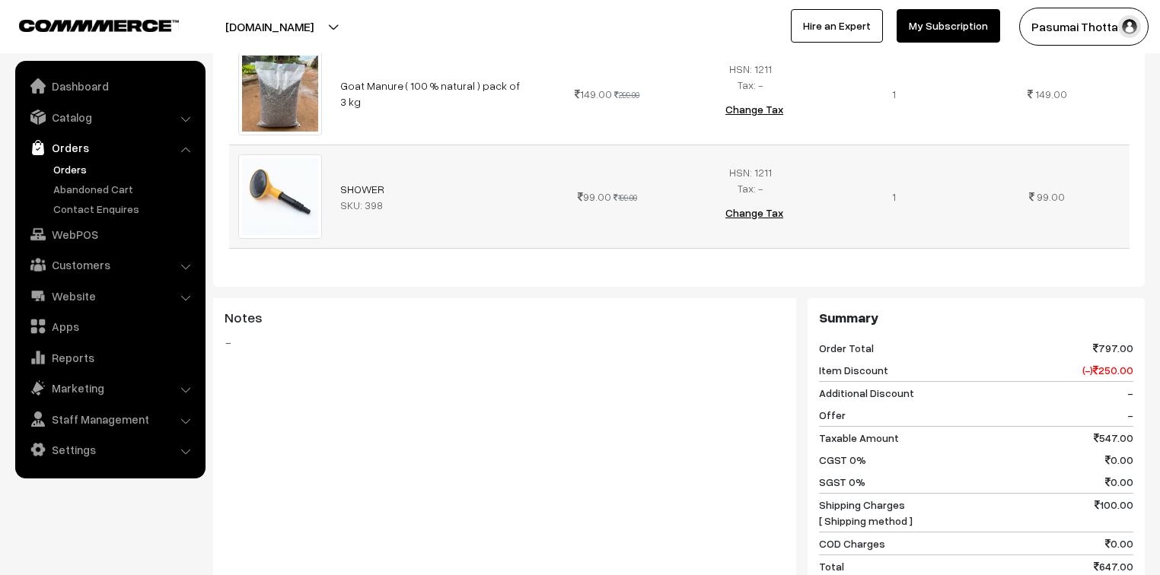
scroll to position [791, 0]
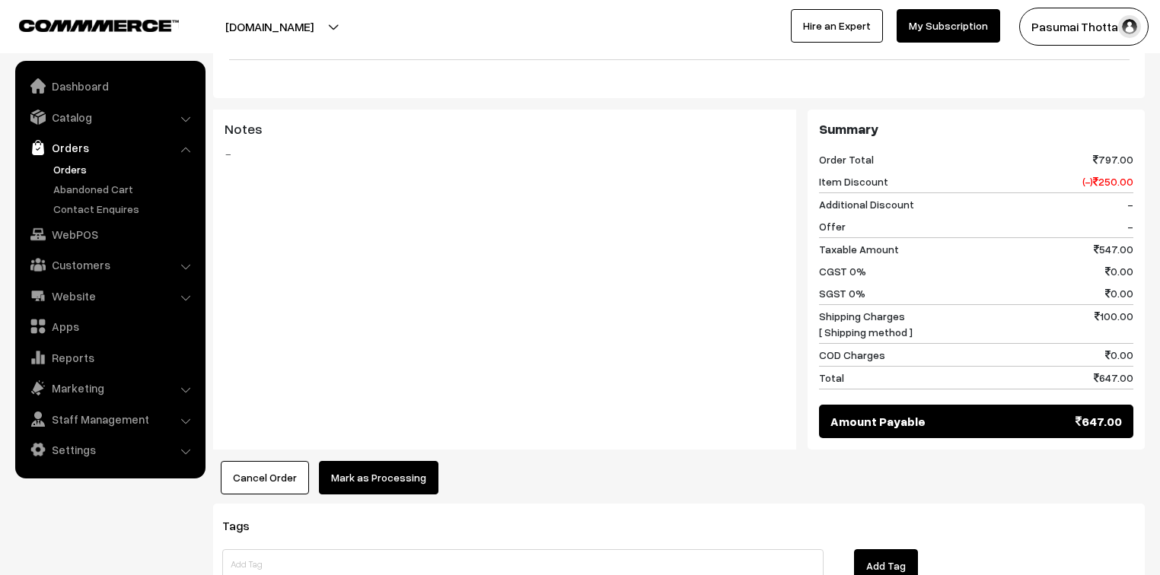
click at [361, 466] on button "Mark as Processing" at bounding box center [378, 477] width 119 height 33
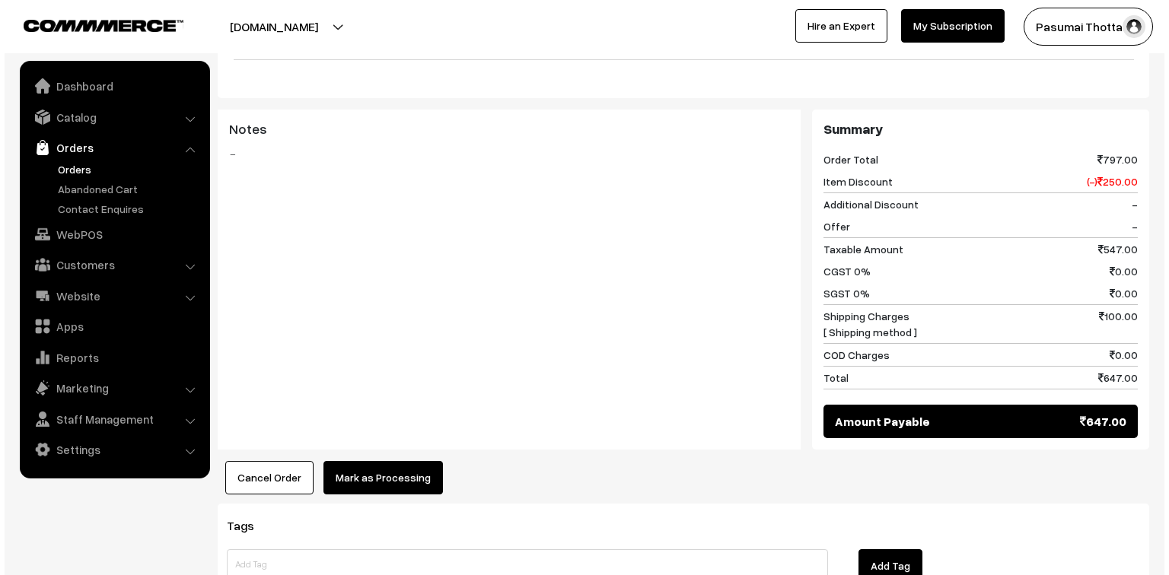
scroll to position [793, 0]
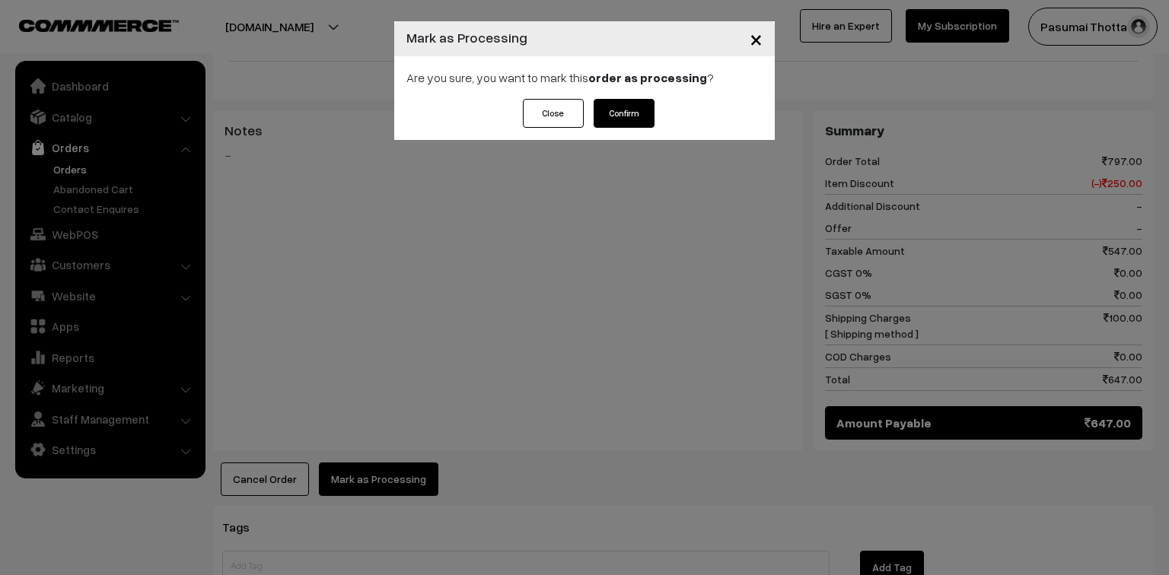
click at [641, 115] on button "Confirm" at bounding box center [623, 113] width 61 height 29
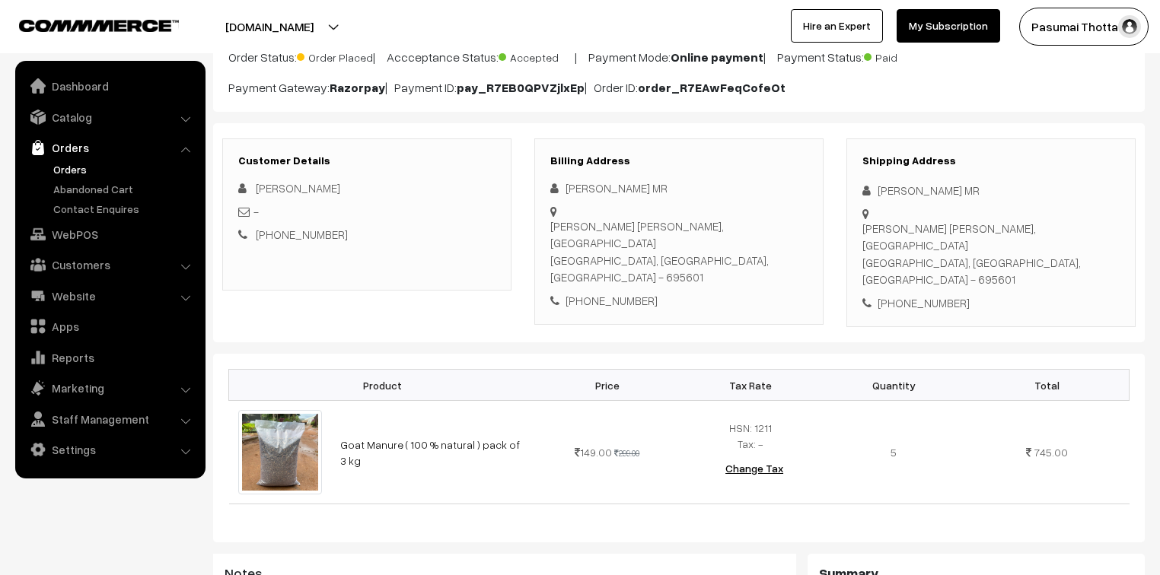
scroll to position [122, 0]
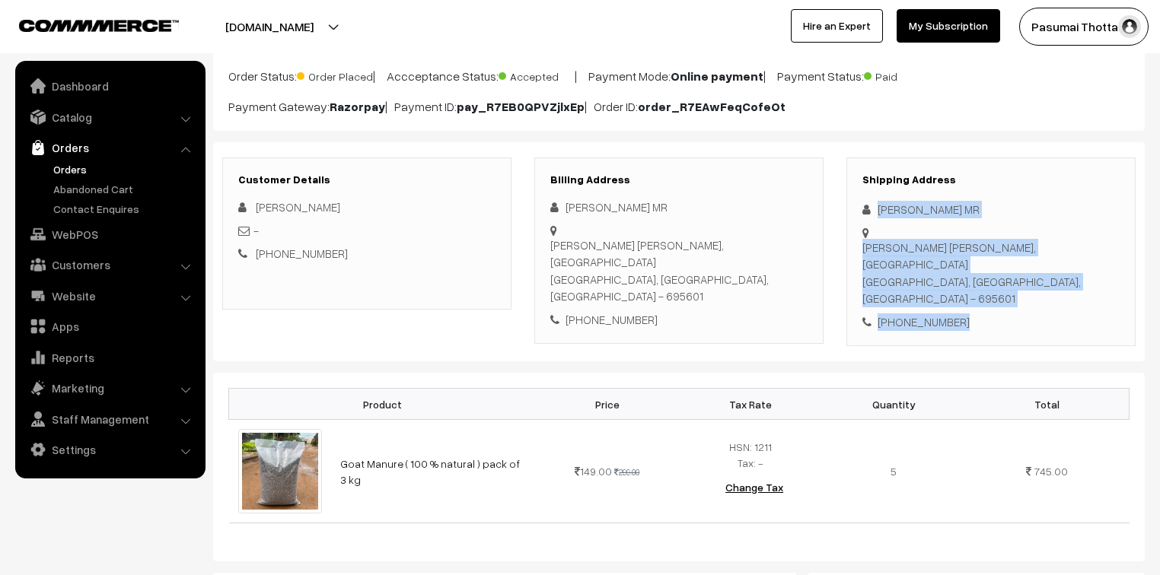
drag, startPoint x: 876, startPoint y: 210, endPoint x: 962, endPoint y: 279, distance: 110.4
click at [962, 279] on div "Shipping Address Chandulal MR Chandu bhavan thundilkada, Kilimanoor Trivandrum,…" at bounding box center [990, 251] width 289 height 189
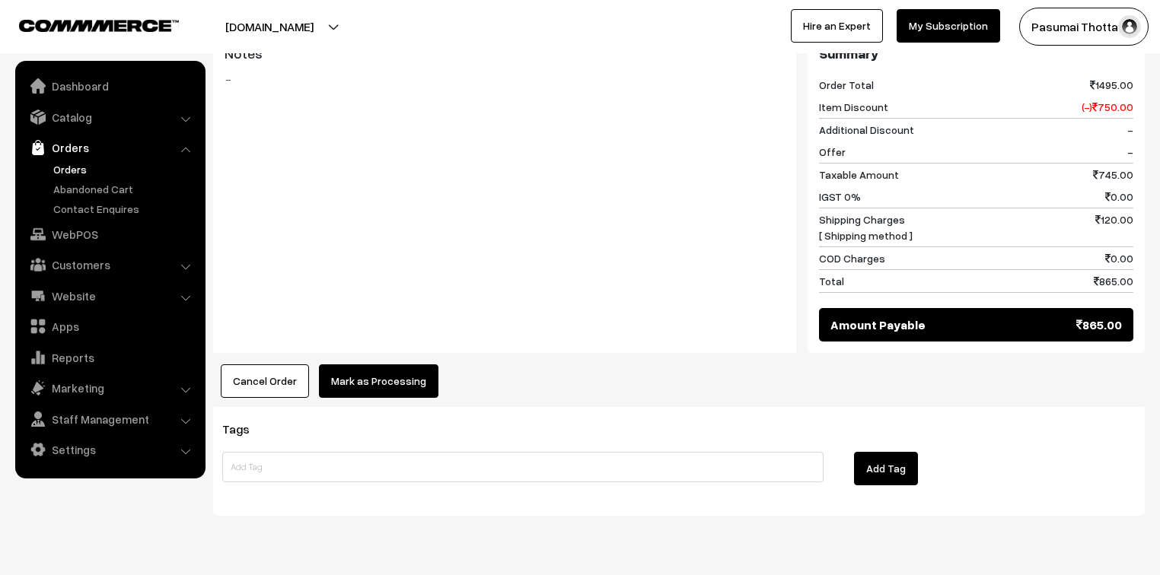
click at [403, 364] on button "Mark as Processing" at bounding box center [378, 380] width 119 height 33
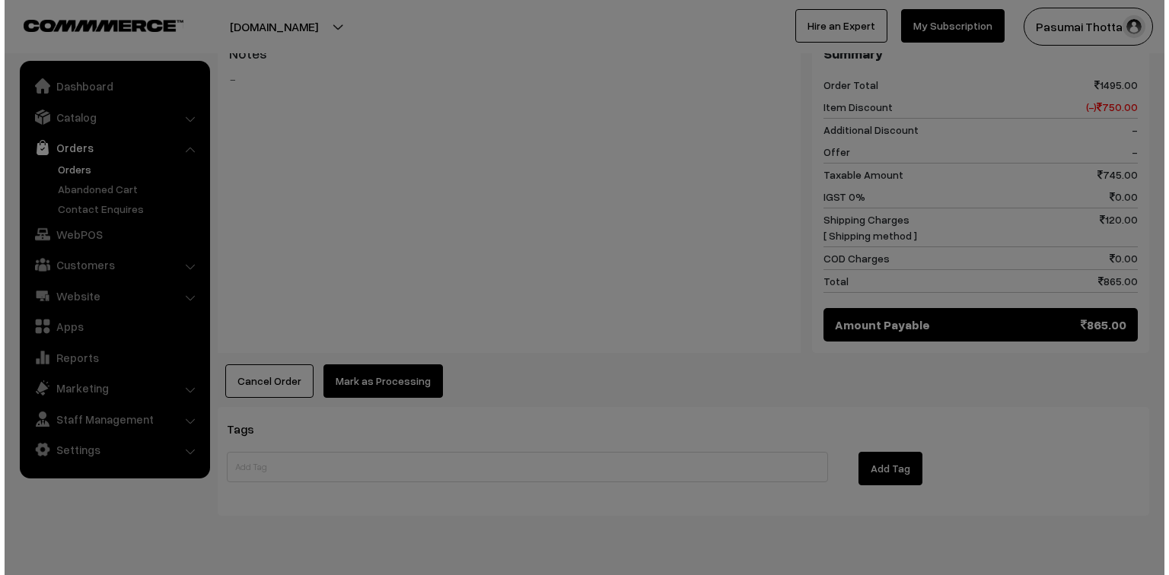
scroll to position [661, 0]
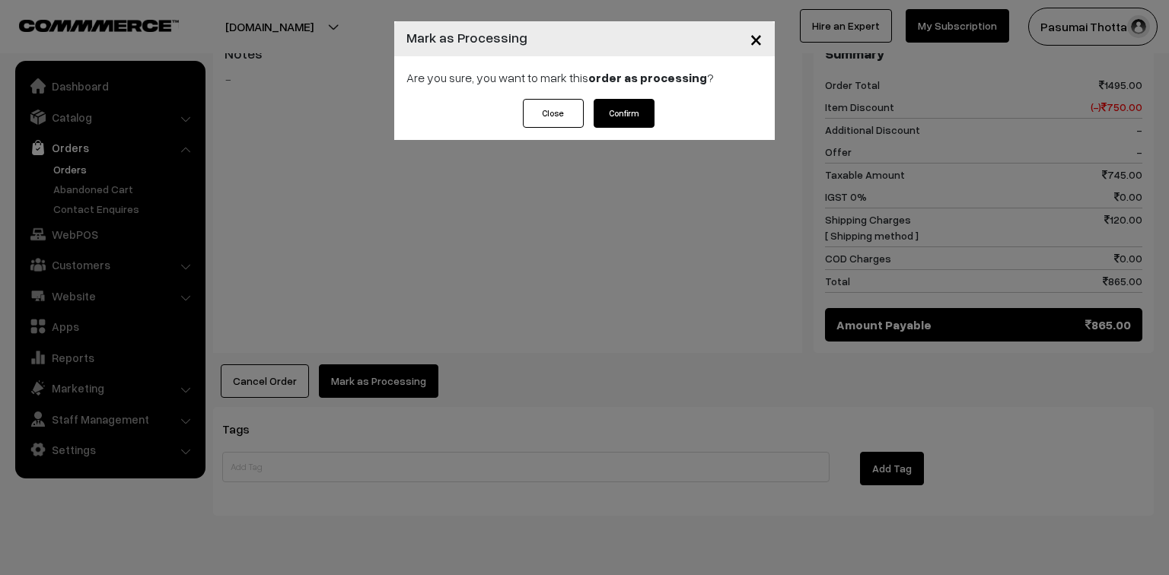
click at [644, 113] on button "Confirm" at bounding box center [623, 113] width 61 height 29
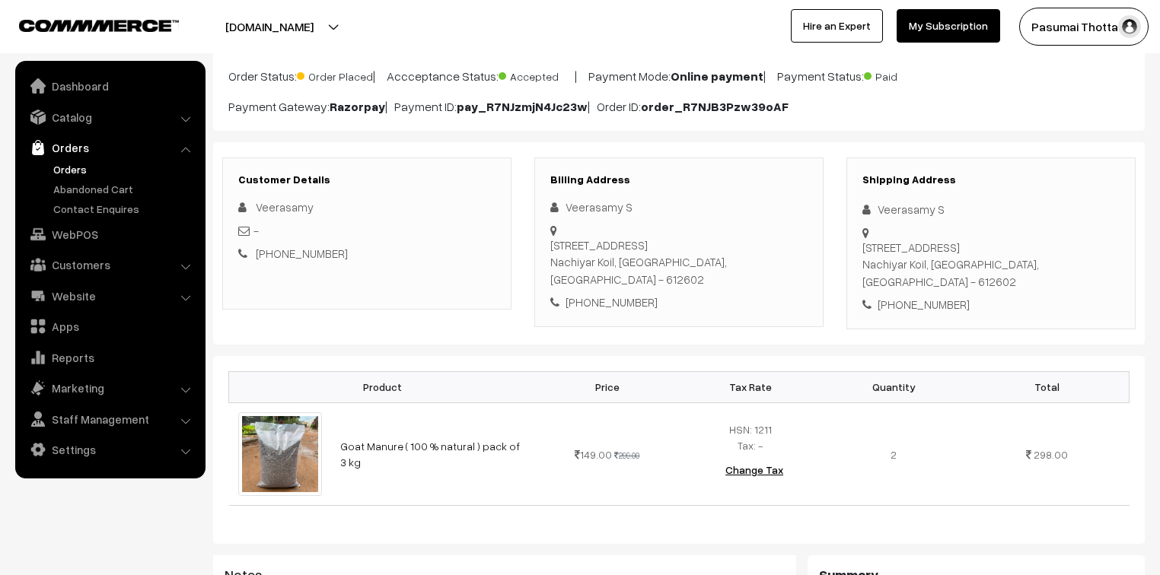
scroll to position [122, 0]
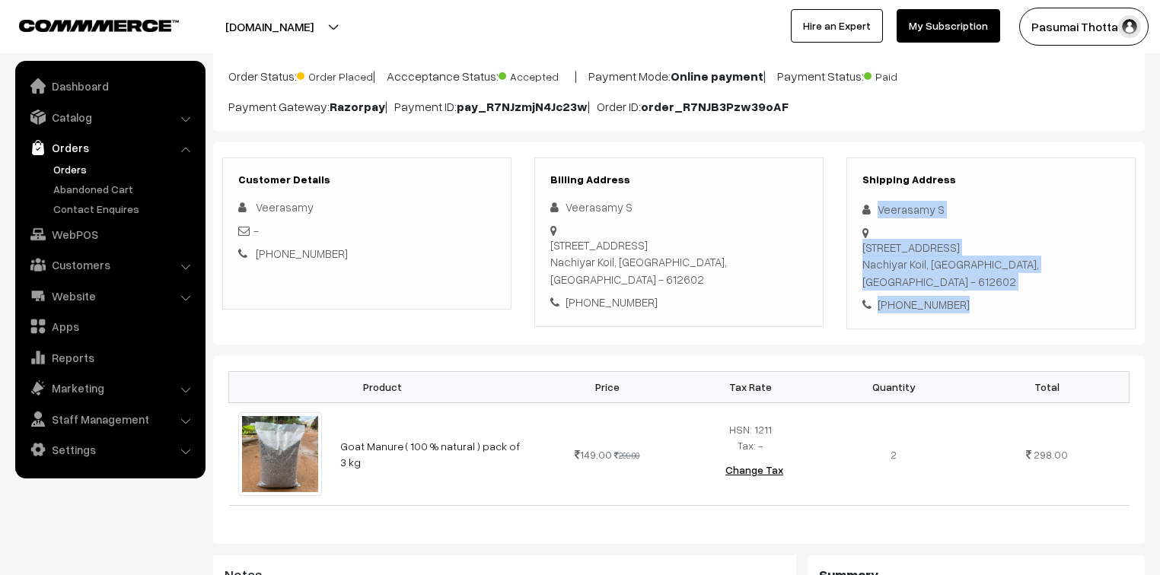
drag, startPoint x: 873, startPoint y: 213, endPoint x: 951, endPoint y: 269, distance: 95.9
click at [951, 269] on div "Shipping Address Veerasamy S 333, Main road, Kavarai Street Nachiyar Koil, Tami…" at bounding box center [990, 243] width 289 height 172
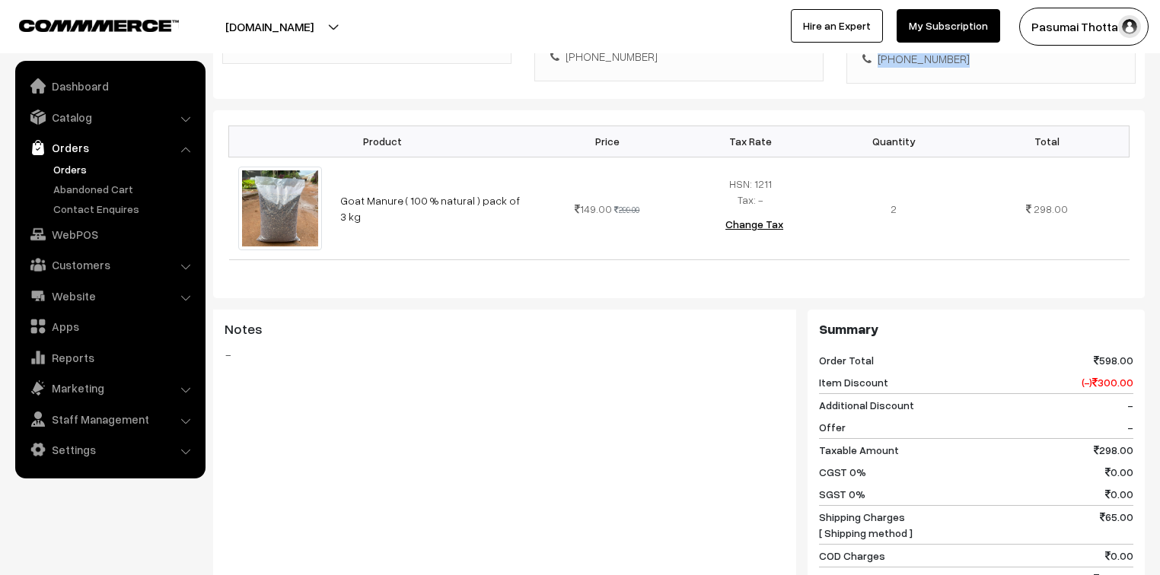
scroll to position [426, 0]
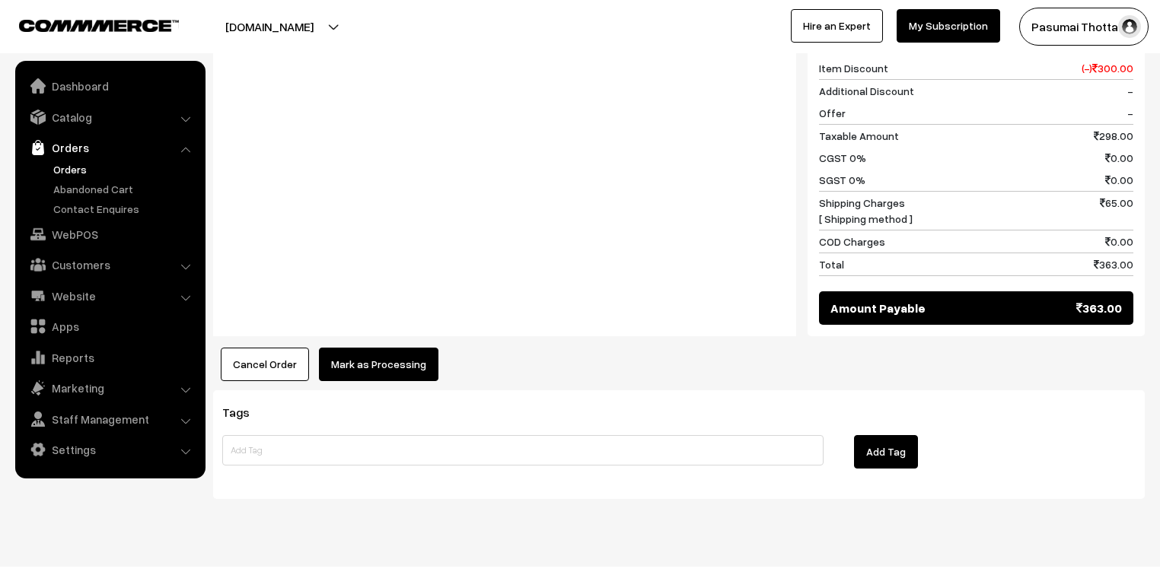
click at [399, 348] on button "Mark as Processing" at bounding box center [378, 364] width 119 height 33
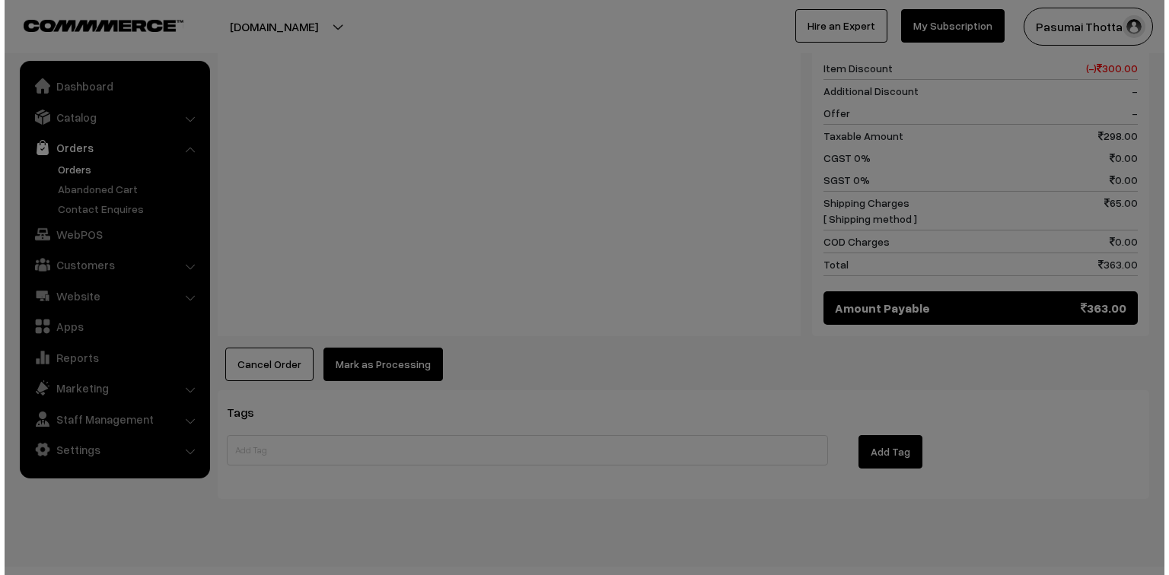
scroll to position [683, 0]
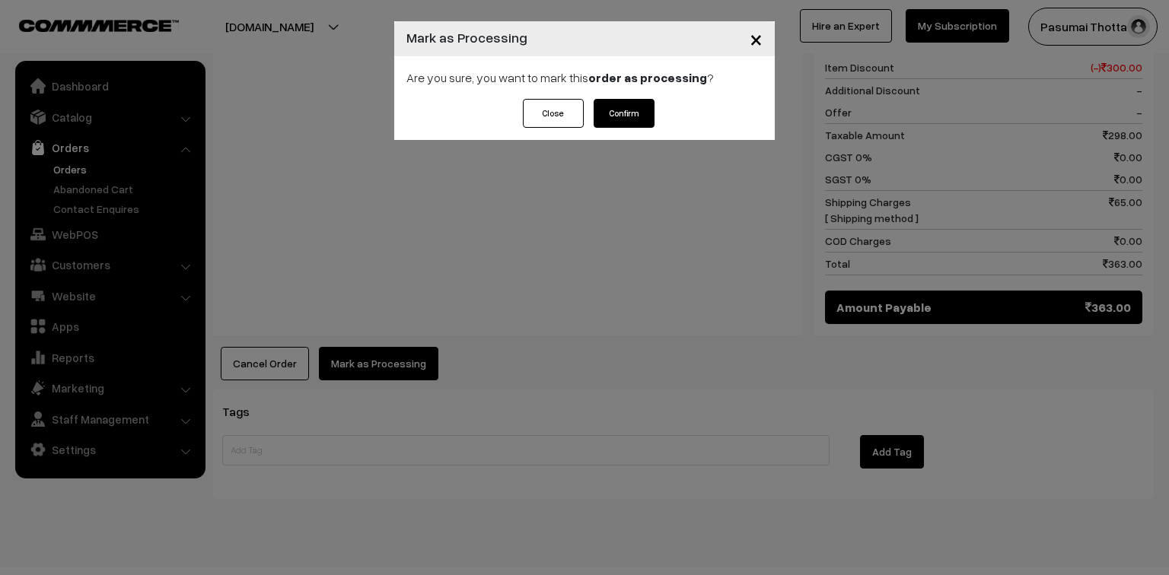
click at [634, 117] on button "Confirm" at bounding box center [623, 113] width 61 height 29
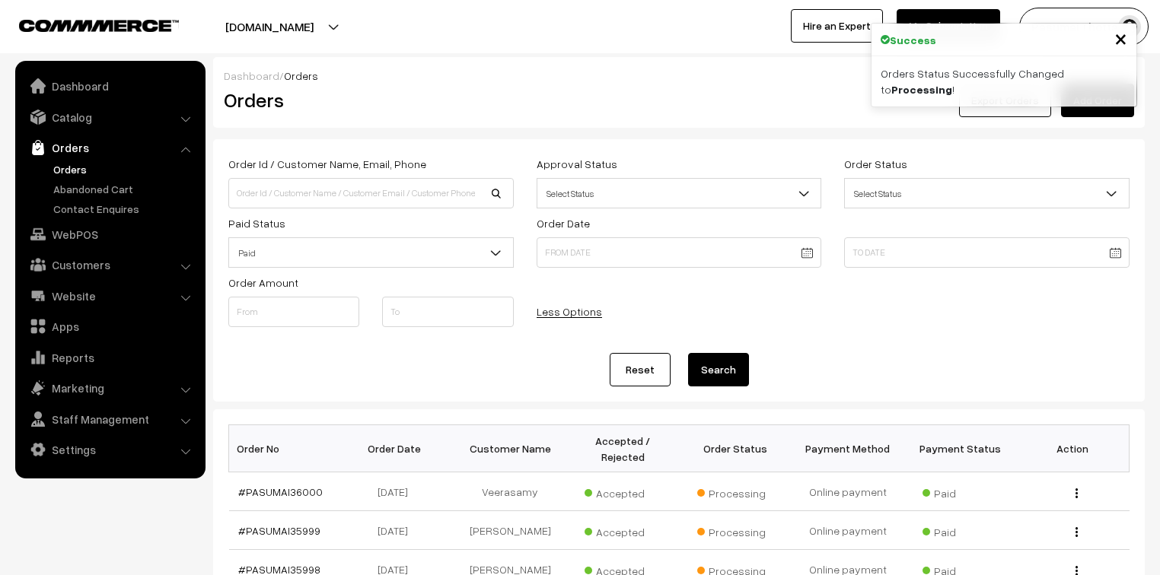
scroll to position [365, 0]
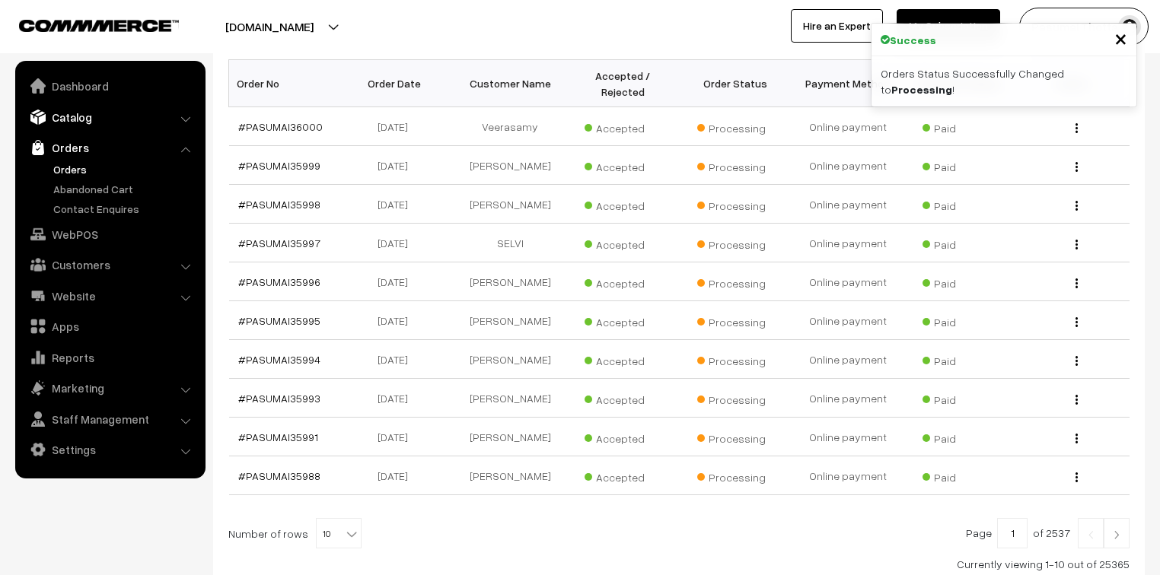
click at [64, 125] on link "Catalog" at bounding box center [109, 116] width 181 height 27
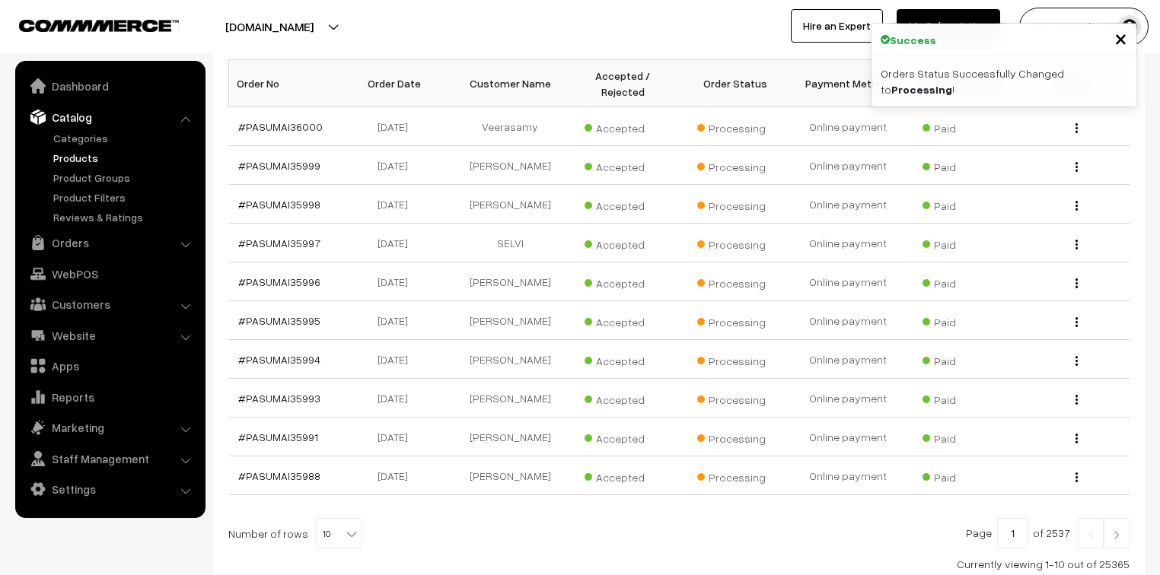
click at [72, 163] on link "Products" at bounding box center [124, 158] width 151 height 16
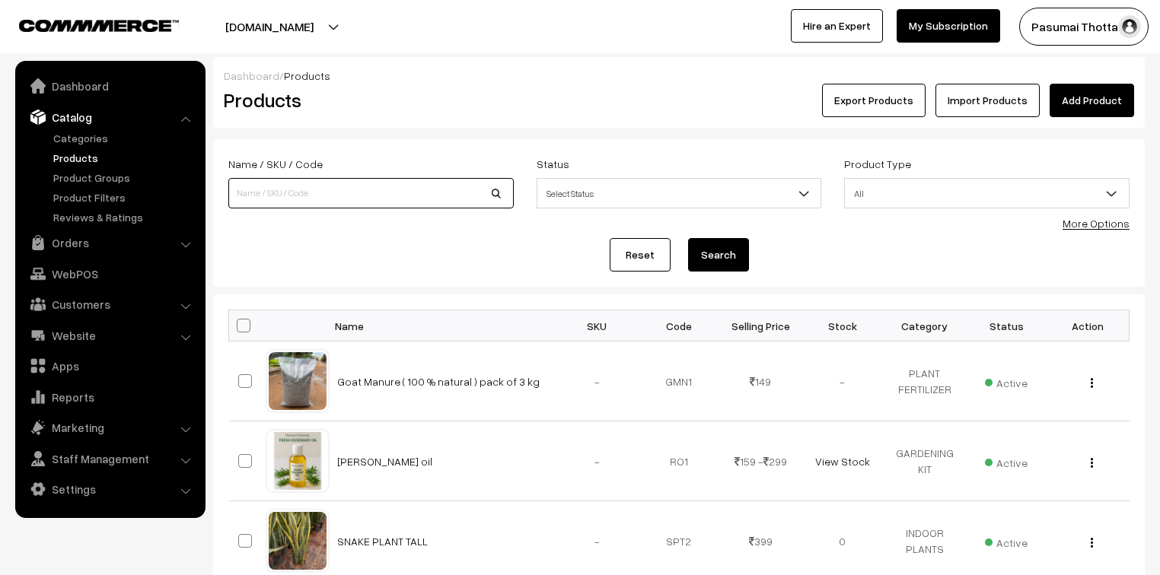
click at [304, 197] on input at bounding box center [370, 193] width 285 height 30
type input "Rainlilly bulb (pink ) (10 to 20 bulb)"
click at [740, 250] on button "Search" at bounding box center [718, 254] width 61 height 33
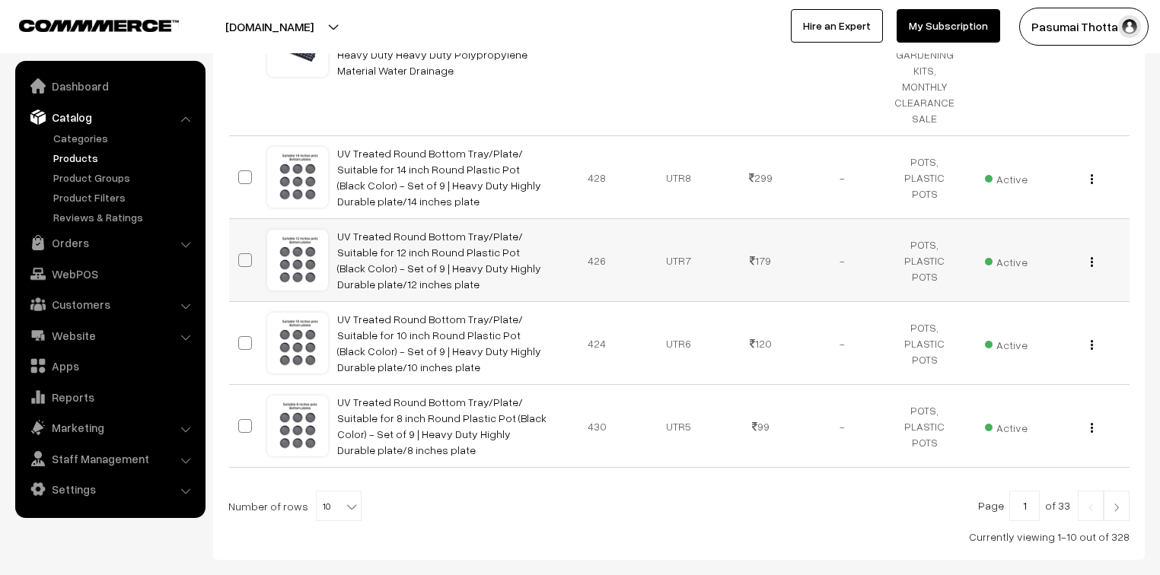
scroll to position [884, 0]
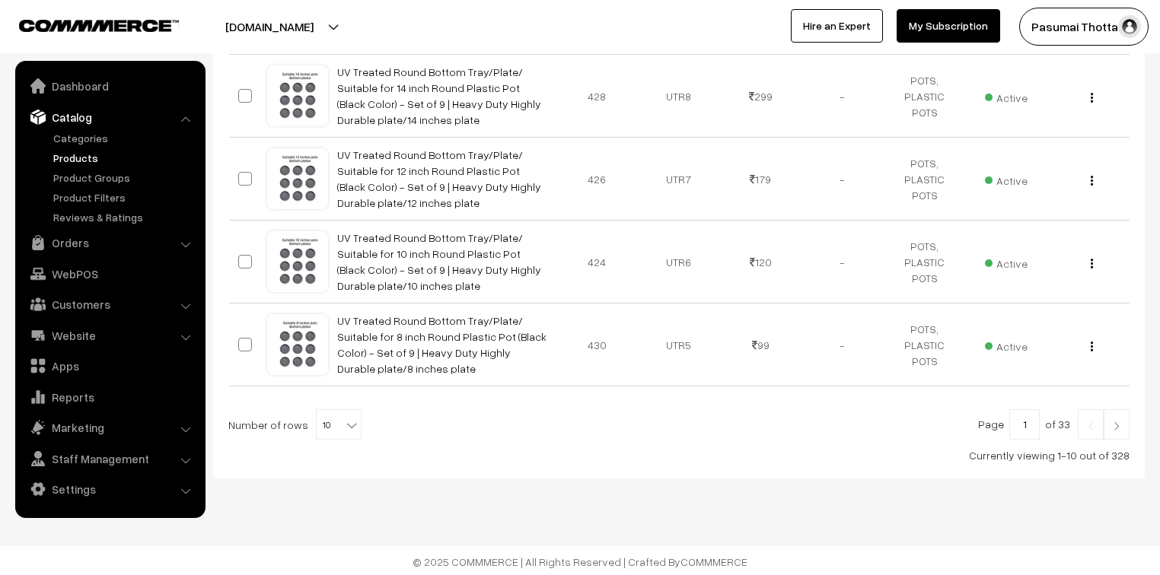
click at [329, 411] on span "10" at bounding box center [339, 425] width 44 height 30
select select "100"
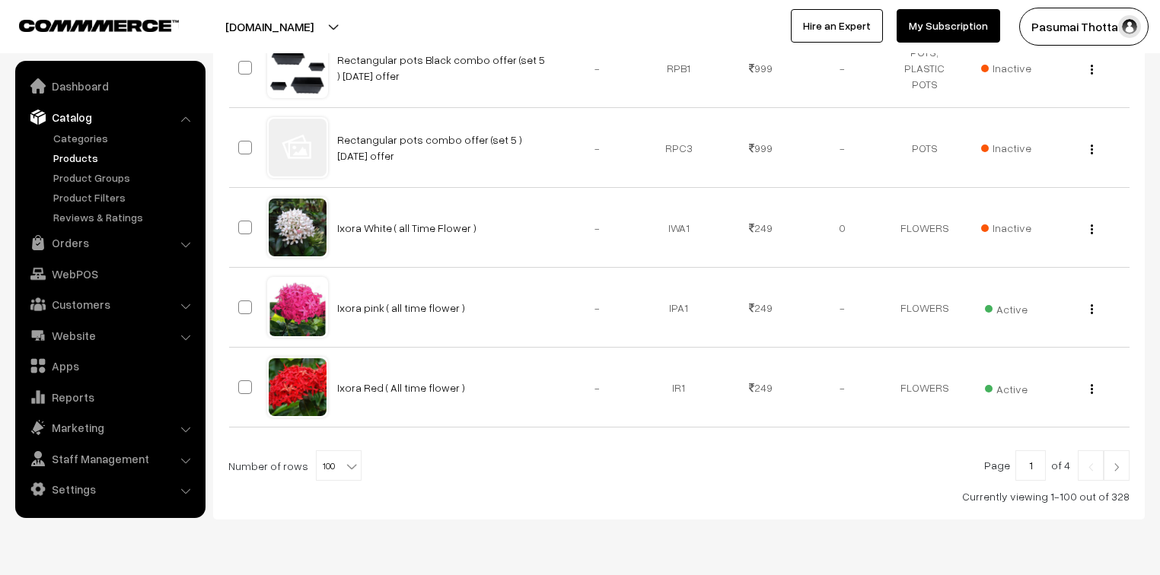
scroll to position [8339, 0]
click at [1044, 450] on input "1" at bounding box center [1030, 465] width 30 height 30
type input "3"
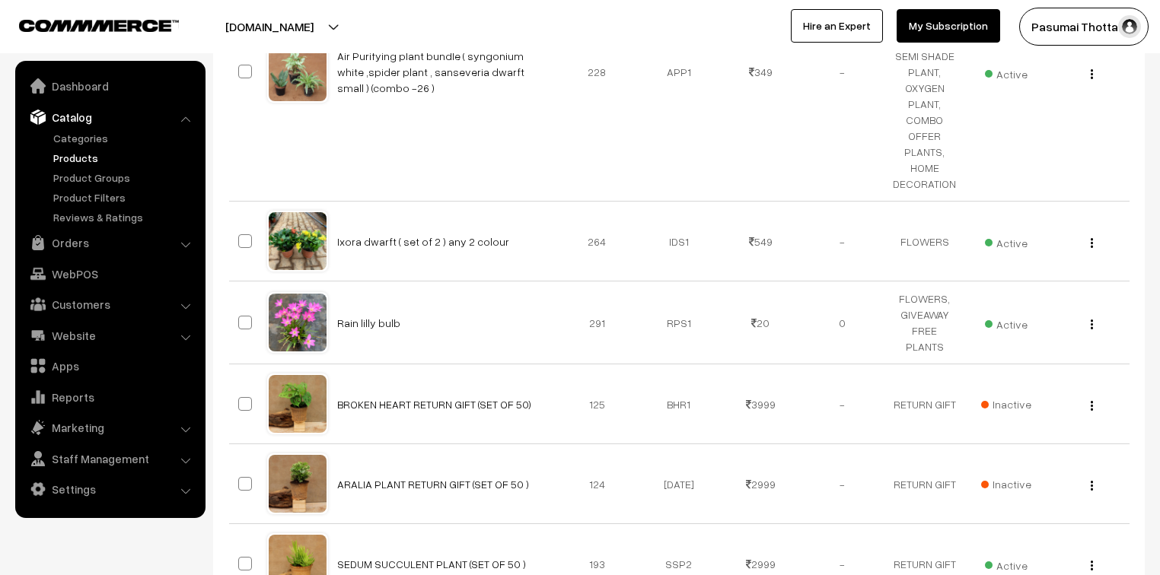
scroll to position [8704, 0]
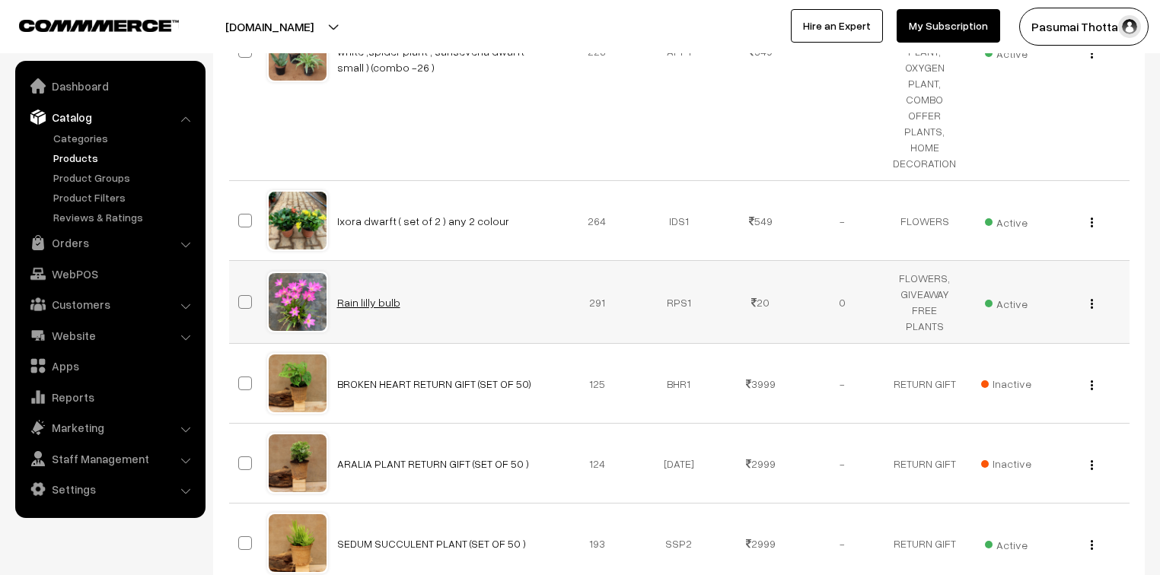
drag, startPoint x: 378, startPoint y: 271, endPoint x: 352, endPoint y: 280, distance: 28.2
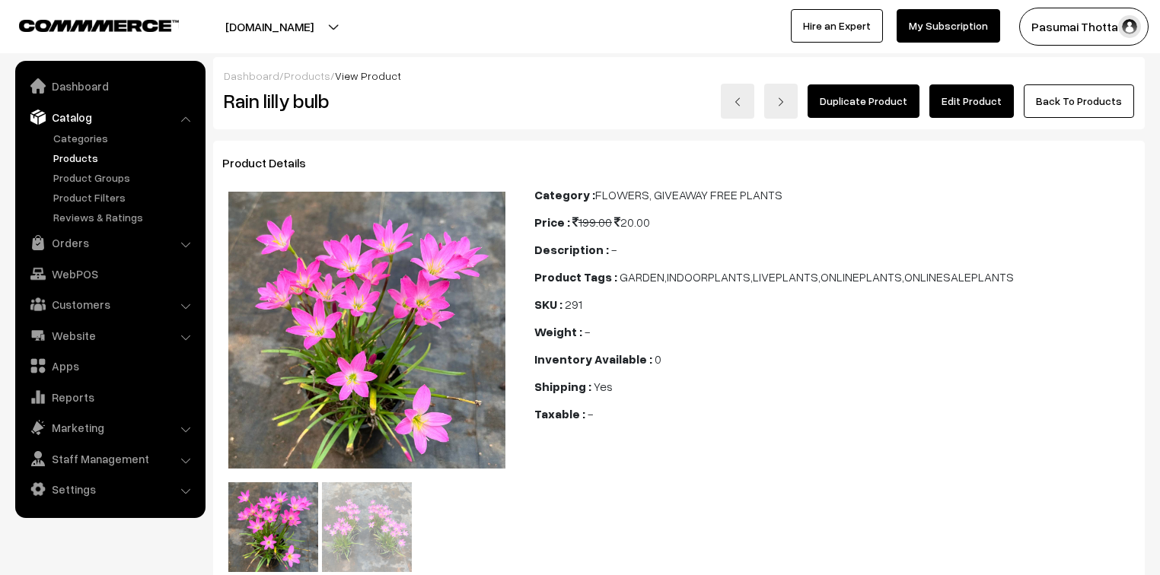
click at [974, 101] on link "Edit Product" at bounding box center [971, 100] width 84 height 33
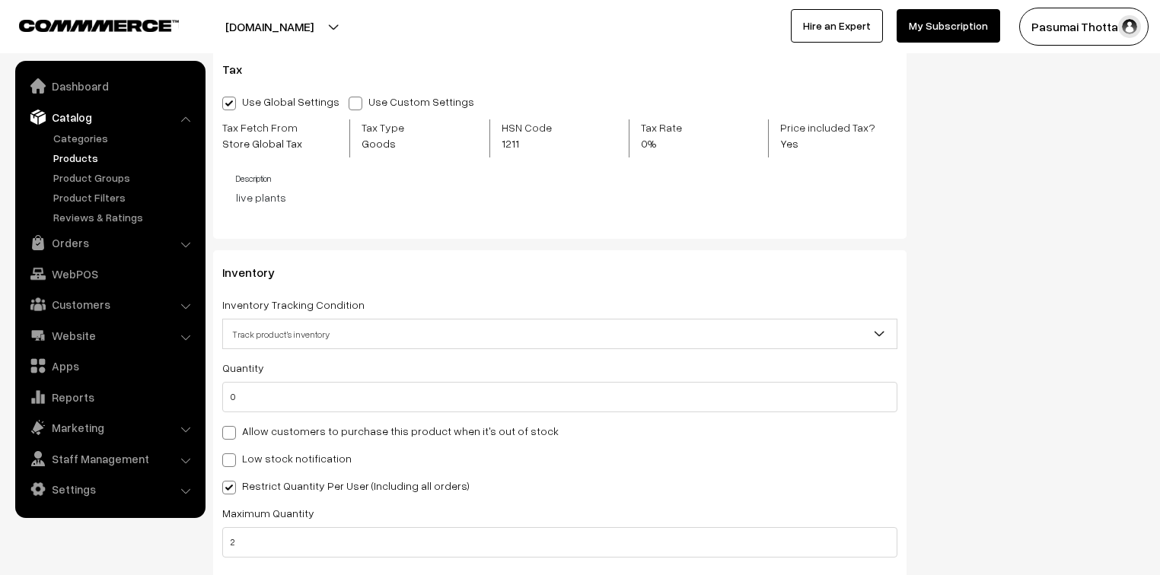
scroll to position [1522, 0]
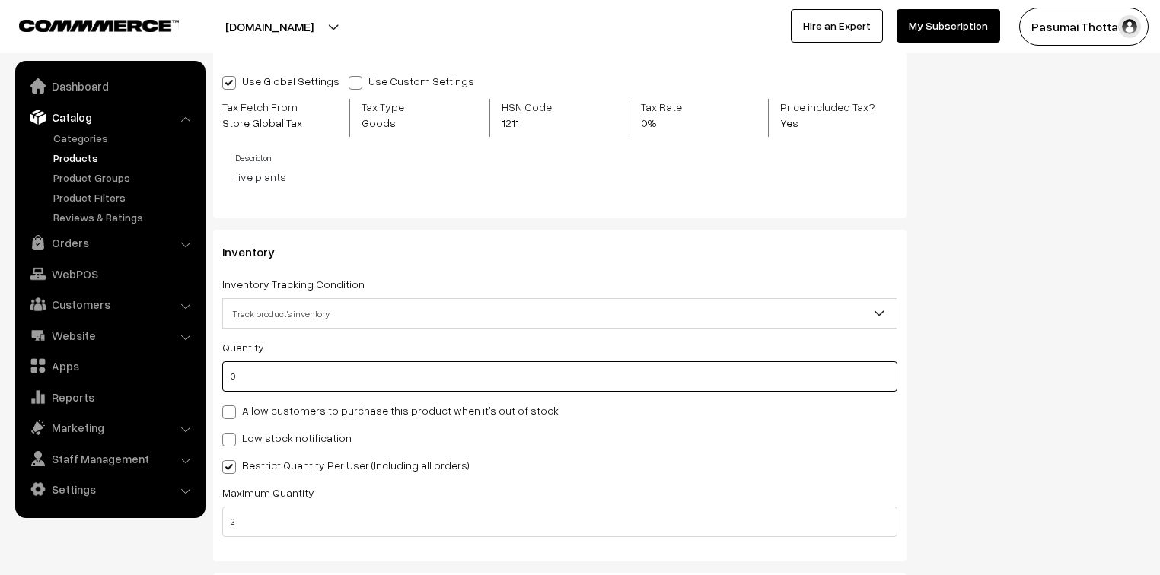
click at [237, 383] on input "0" at bounding box center [559, 376] width 675 height 30
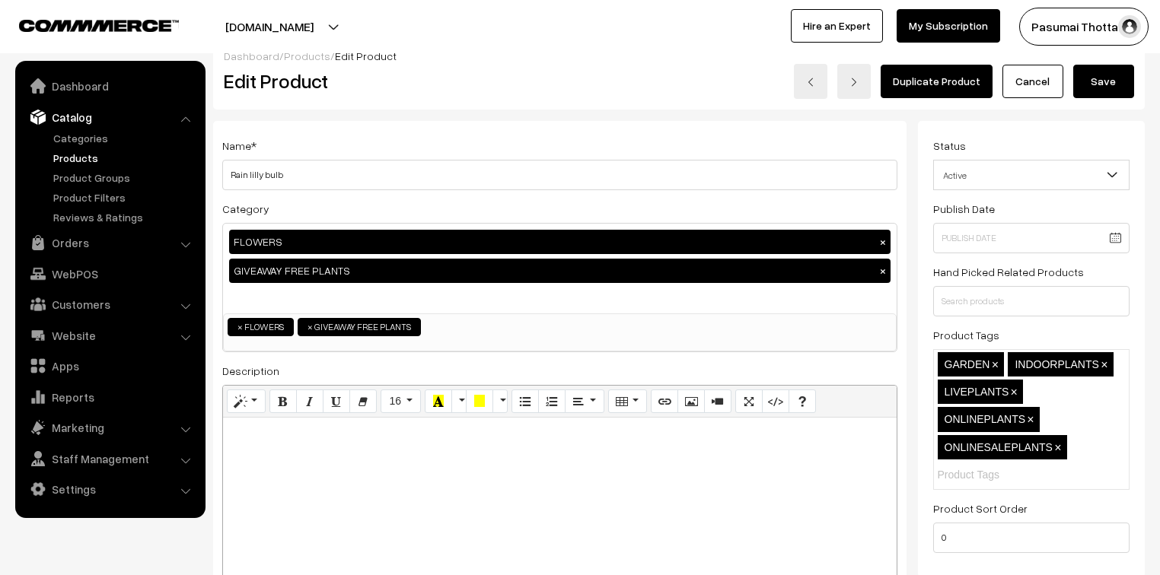
scroll to position [0, 0]
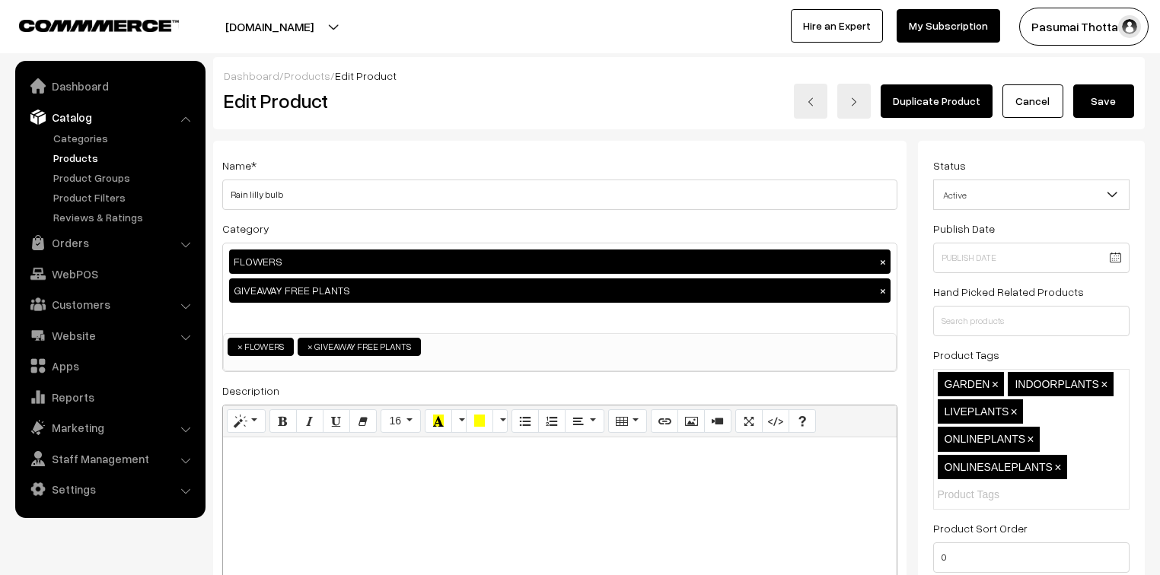
type input "200"
click at [1111, 113] on button "Save" at bounding box center [1103, 100] width 61 height 33
